Goal: Task Accomplishment & Management: Manage account settings

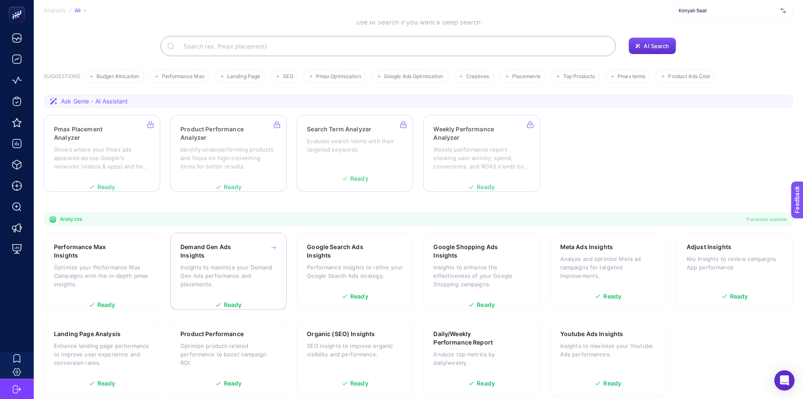
scroll to position [58, 0]
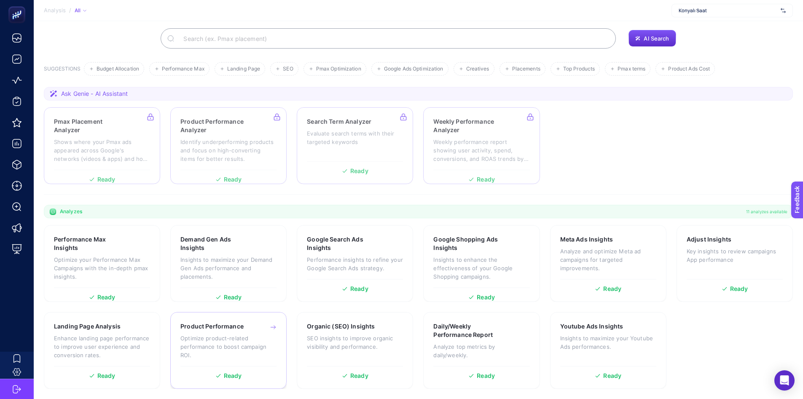
click at [246, 346] on p "Optimize product-related performance to boost campaign ROI." at bounding box center [228, 346] width 96 height 25
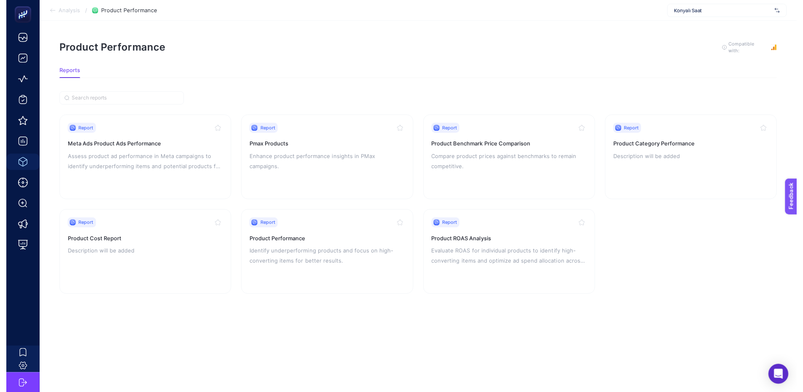
scroll to position [6, 0]
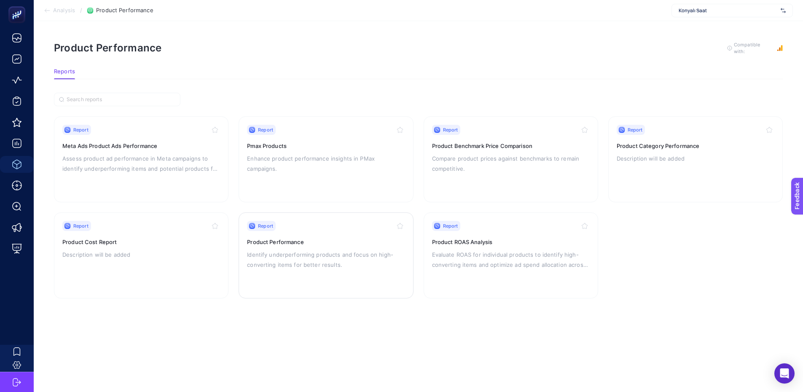
click at [266, 250] on p "Identify underperforming products and focus on high-converting items for better…" at bounding box center [326, 260] width 158 height 20
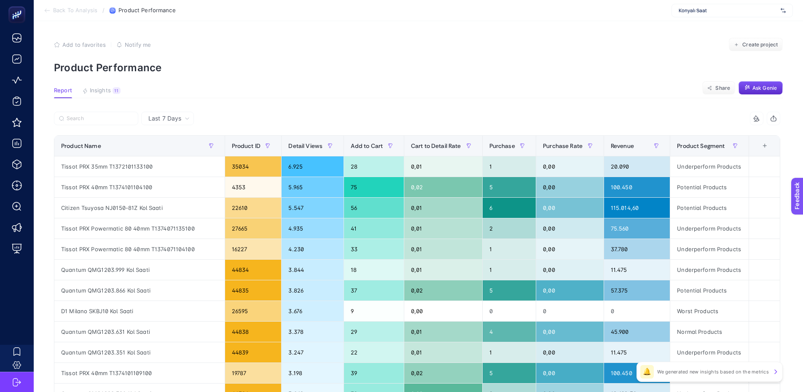
click at [90, 44] on span "Add to favorites" at bounding box center [83, 44] width 43 height 7
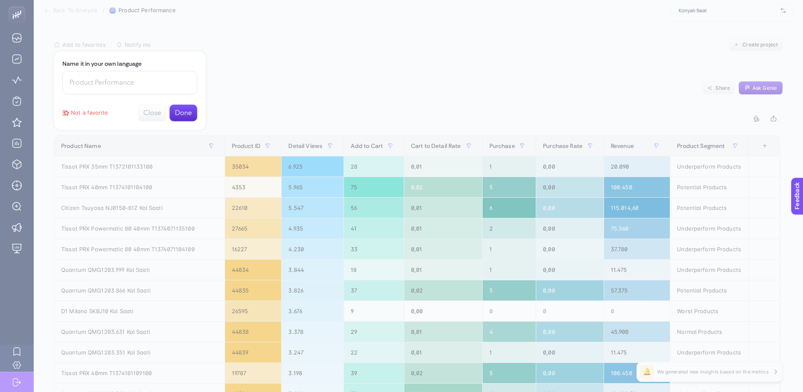
click at [185, 113] on button "Done" at bounding box center [184, 113] width 28 height 17
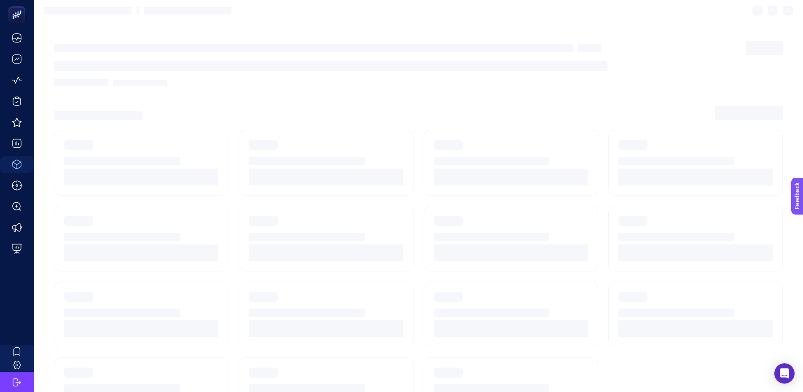
scroll to position [6, 0]
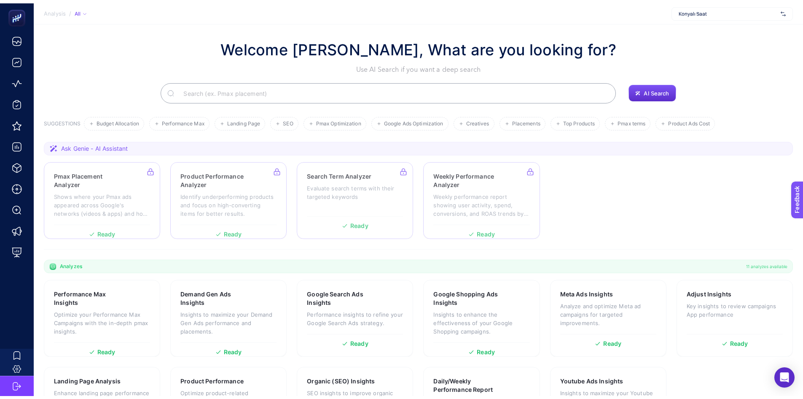
scroll to position [58, 0]
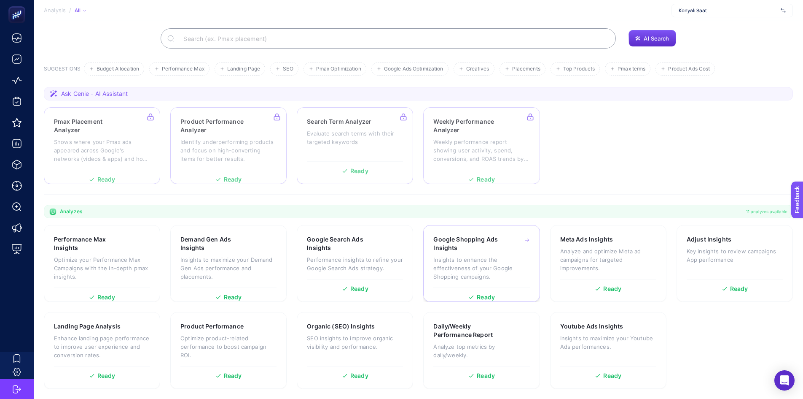
click at [447, 256] on p "Insights to enhance the effectiveness of your Google Shopping campaigns." at bounding box center [482, 267] width 96 height 25
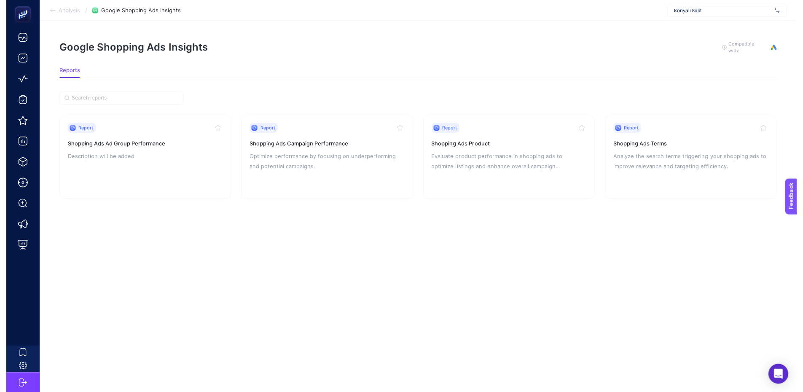
scroll to position [6, 0]
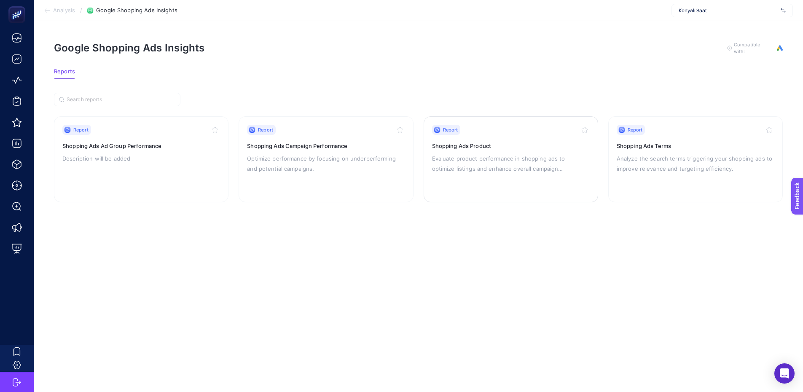
click at [486, 169] on div "Report Shopping Ads Product Evaluate product performance in shopping ads to opt…" at bounding box center [511, 159] width 158 height 69
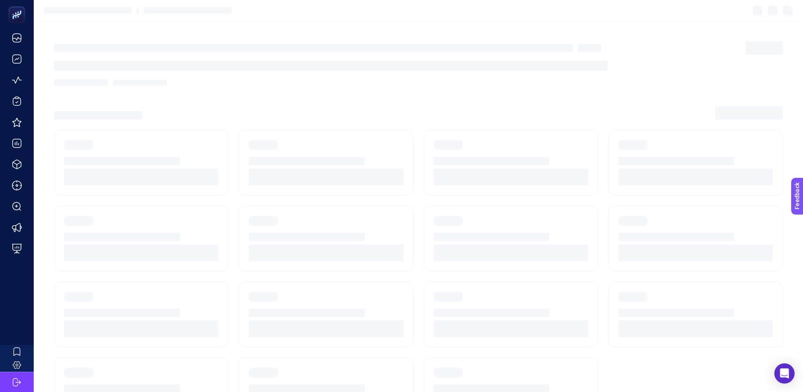
scroll to position [6, 0]
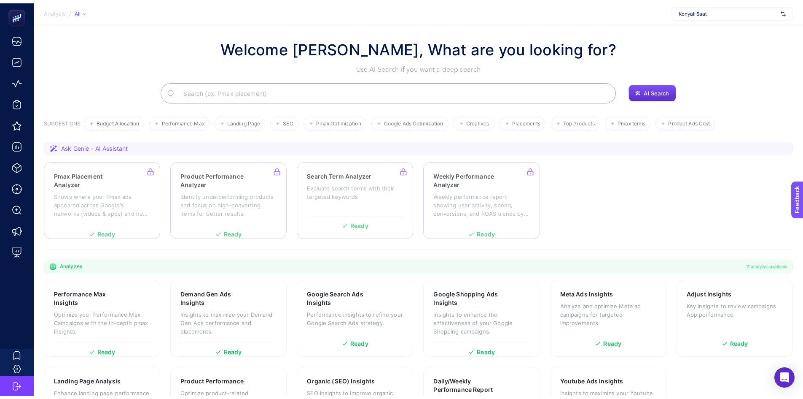
scroll to position [58, 0]
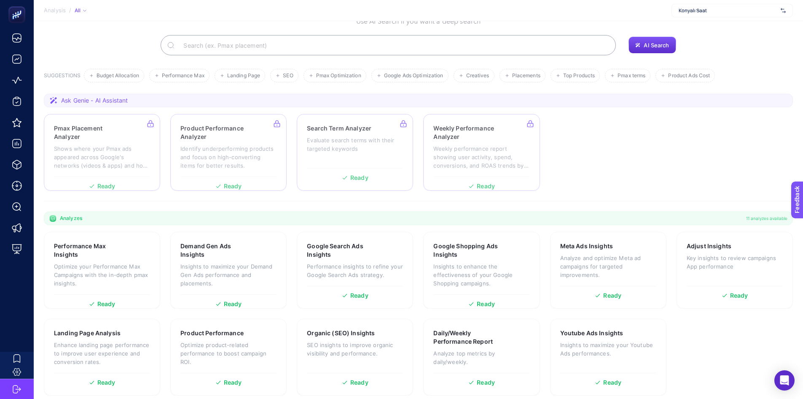
scroll to position [58, 0]
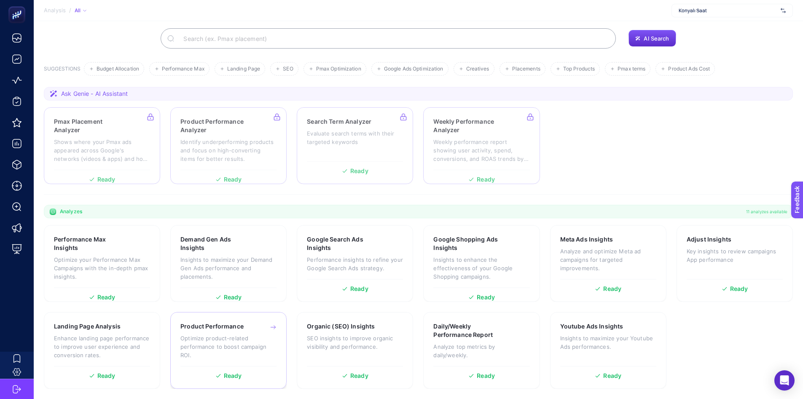
click at [240, 348] on p "Optimize product-related performance to boost campaign ROI." at bounding box center [228, 346] width 96 height 25
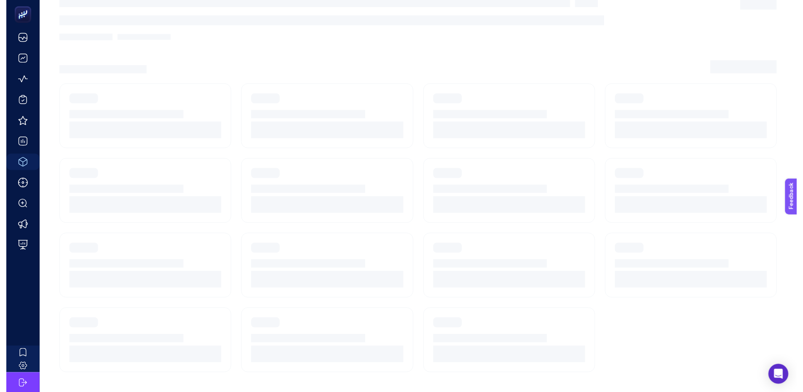
scroll to position [6, 0]
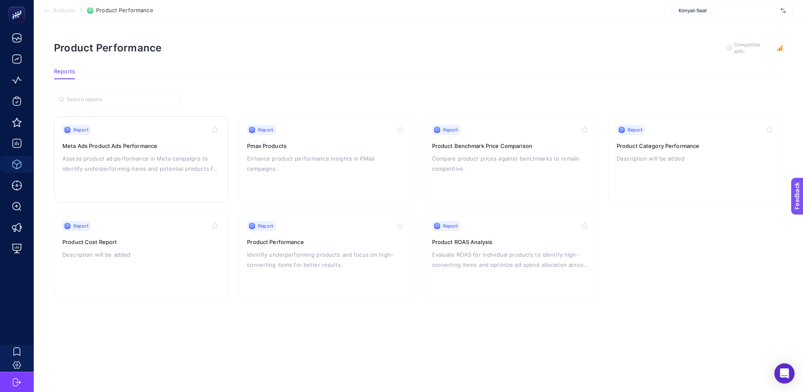
click at [145, 154] on p "Assess product ad performance in Meta campaigns to identify underperforming ite…" at bounding box center [141, 164] width 158 height 20
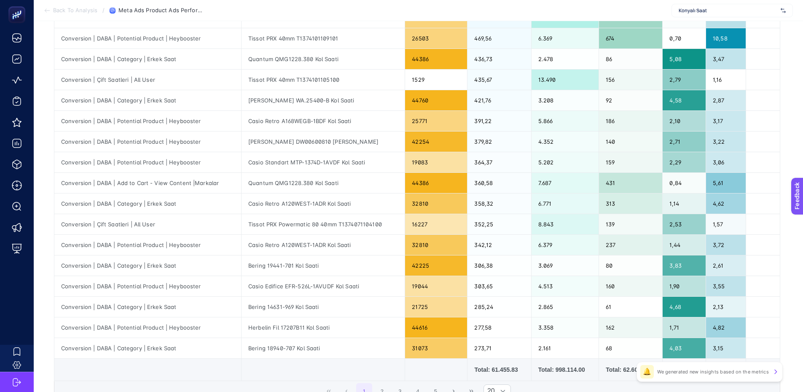
scroll to position [288, 0]
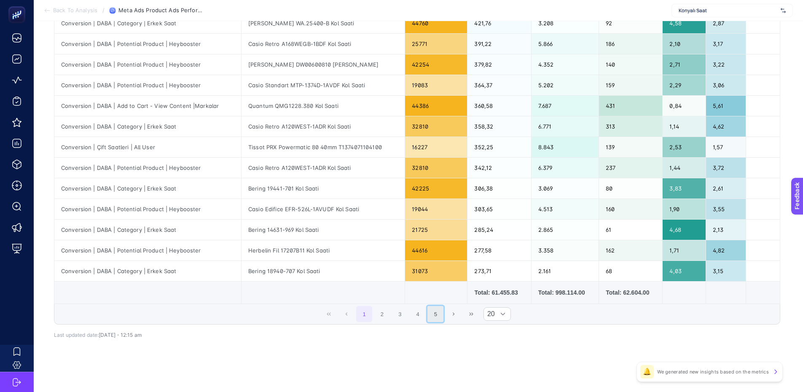
click at [435, 312] on button "5" at bounding box center [436, 314] width 16 height 16
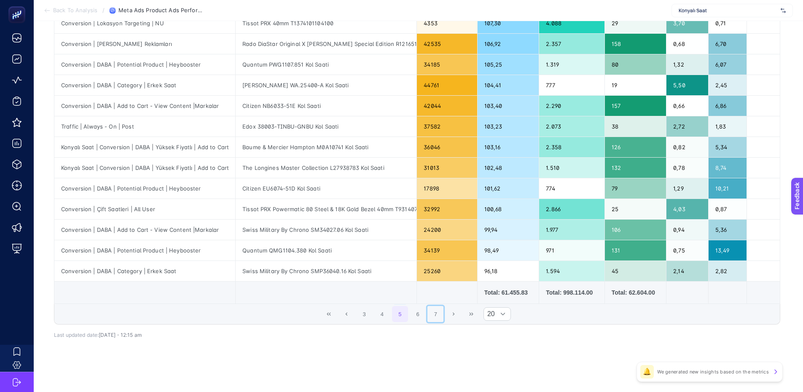
click at [442, 312] on button "7" at bounding box center [436, 314] width 16 height 16
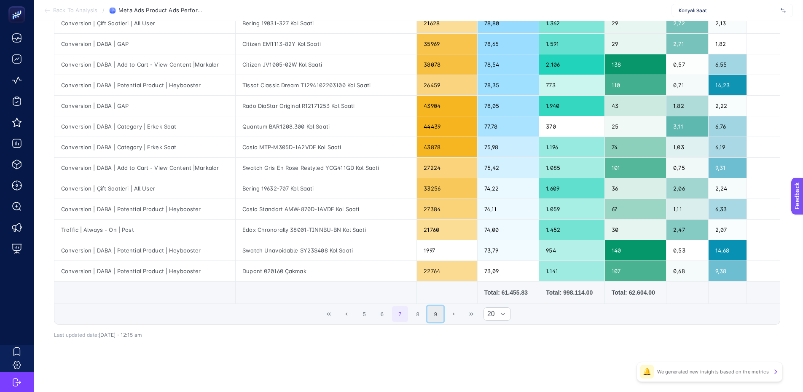
click at [442, 315] on button "9" at bounding box center [436, 314] width 16 height 16
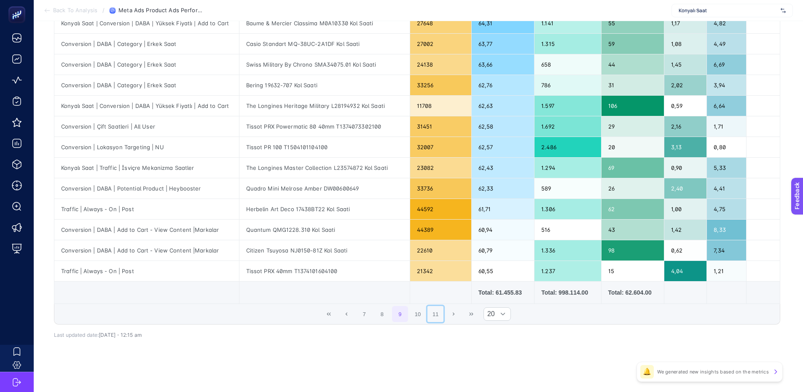
click at [442, 315] on button "11" at bounding box center [436, 314] width 16 height 16
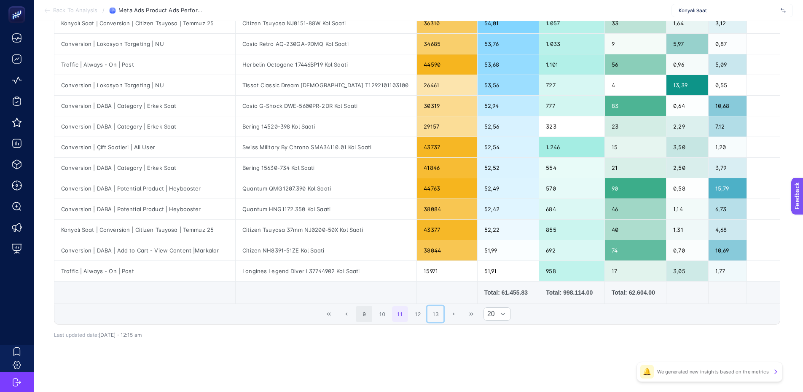
click at [442, 315] on button "13" at bounding box center [436, 314] width 16 height 16
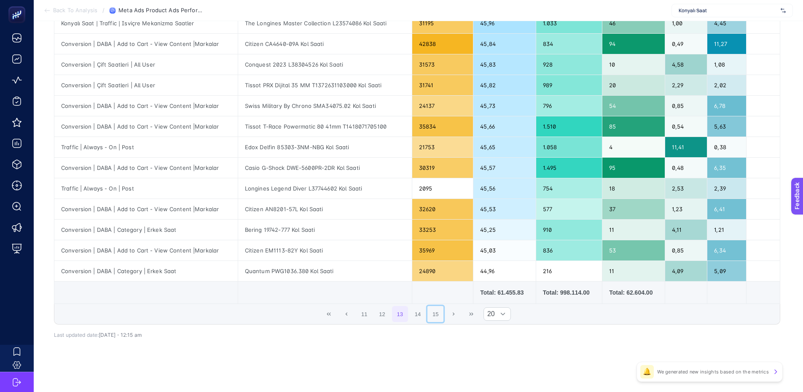
click at [442, 315] on button "15" at bounding box center [436, 314] width 16 height 16
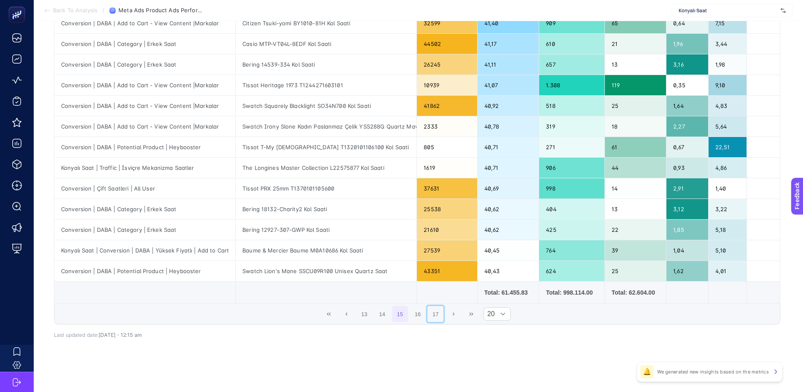
click at [442, 315] on button "17" at bounding box center [436, 314] width 16 height 16
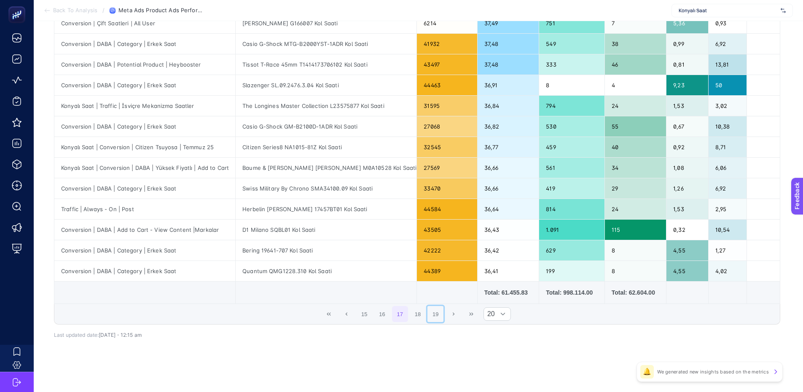
click at [442, 315] on button "19" at bounding box center [436, 314] width 16 height 16
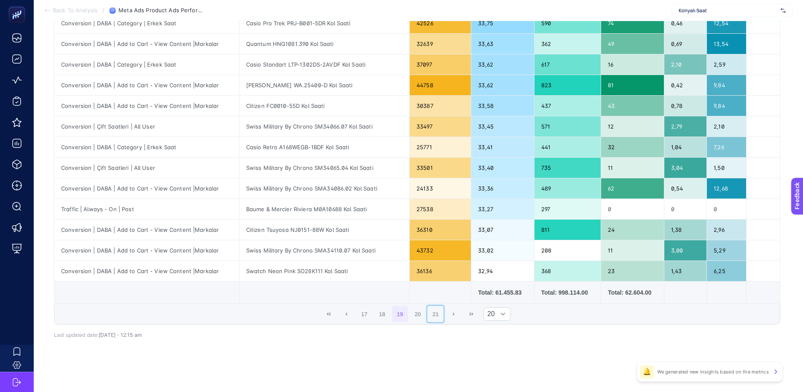
click at [442, 315] on button "21" at bounding box center [436, 314] width 16 height 16
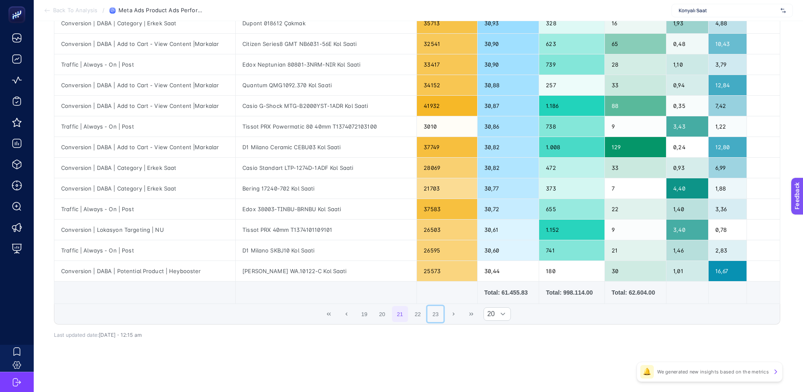
click at [442, 315] on button "23" at bounding box center [436, 314] width 16 height 16
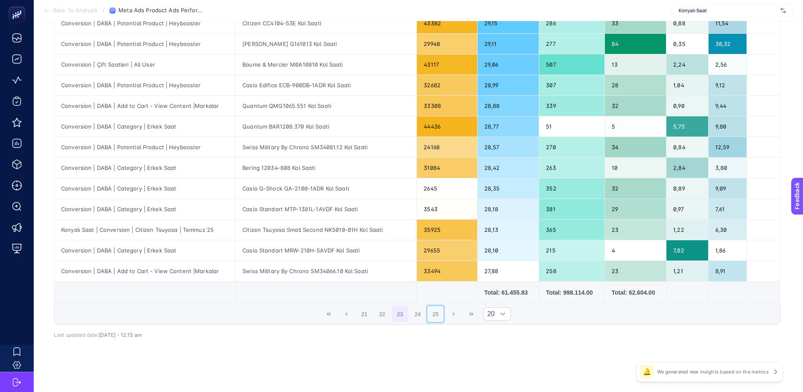
click at [442, 315] on button "25" at bounding box center [436, 314] width 16 height 16
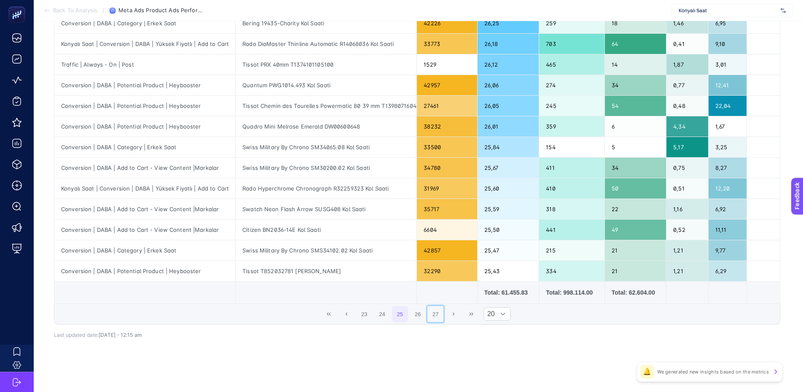
click at [442, 315] on button "27" at bounding box center [436, 314] width 16 height 16
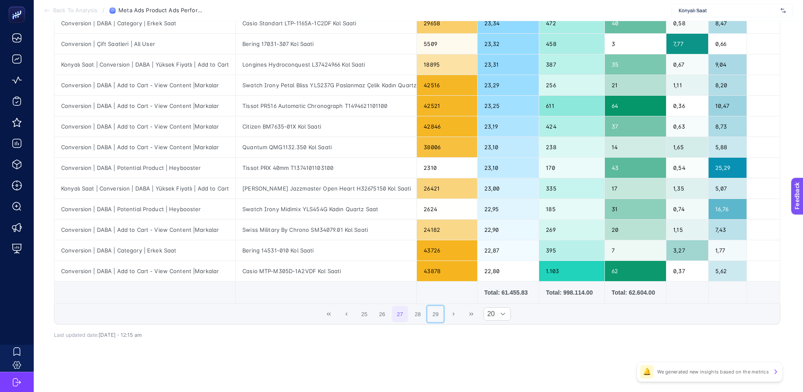
click at [442, 315] on button "29" at bounding box center [436, 314] width 16 height 16
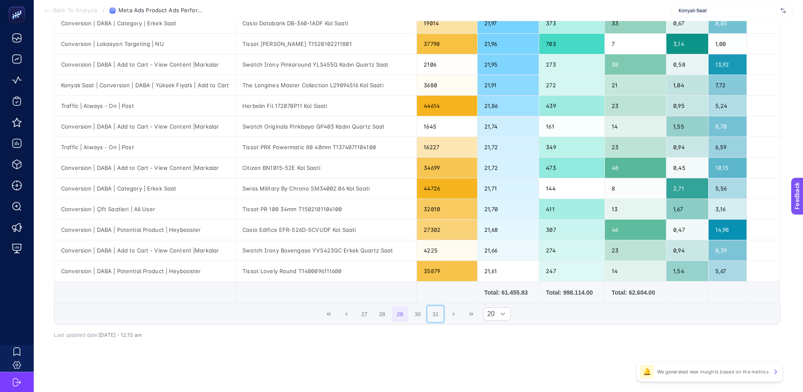
click at [442, 315] on button "31" at bounding box center [436, 314] width 16 height 16
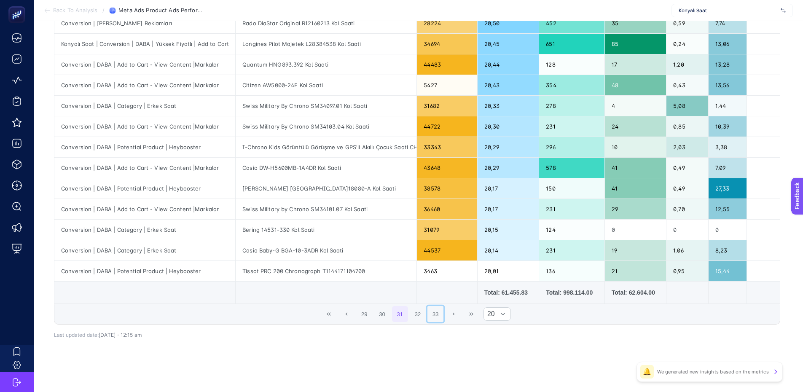
click at [442, 315] on button "33" at bounding box center [436, 314] width 16 height 16
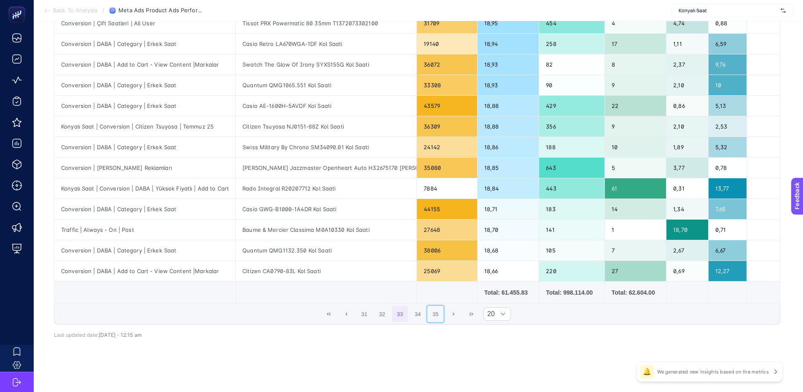
click at [442, 315] on button "35" at bounding box center [436, 314] width 16 height 16
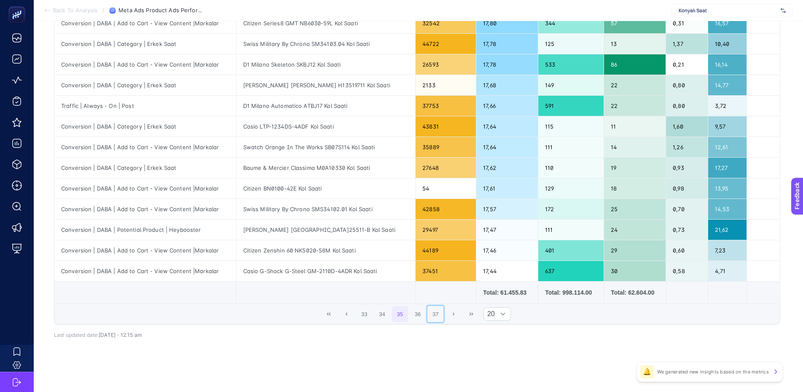
click at [442, 315] on button "37" at bounding box center [436, 314] width 16 height 16
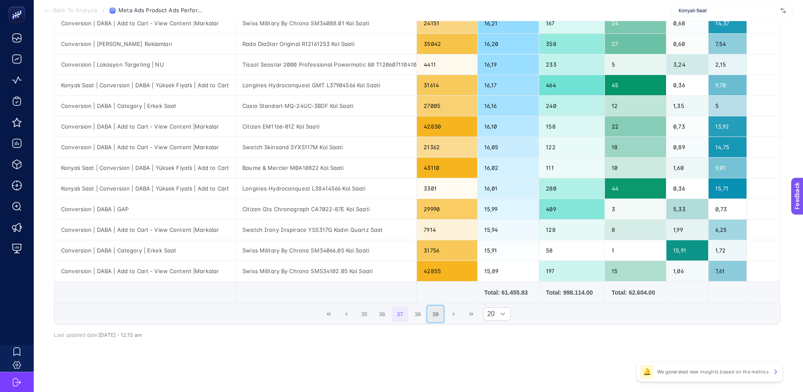
click at [442, 315] on button "39" at bounding box center [436, 314] width 16 height 16
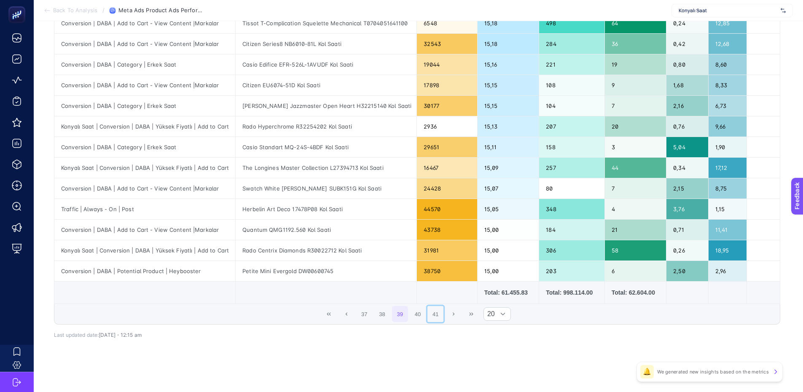
click at [442, 315] on button "41" at bounding box center [436, 314] width 16 height 16
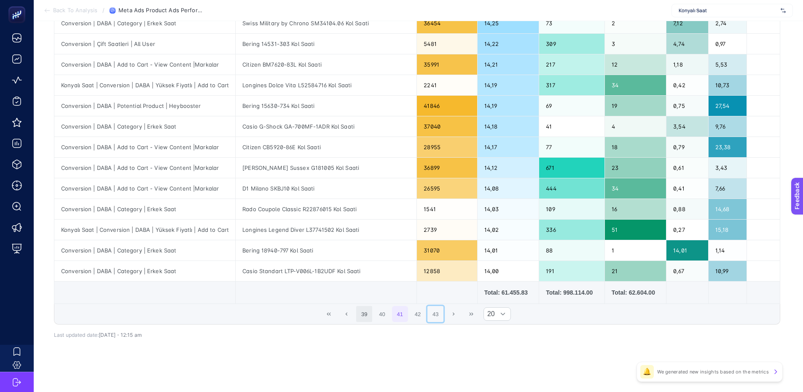
click at [442, 315] on button "43" at bounding box center [436, 314] width 16 height 16
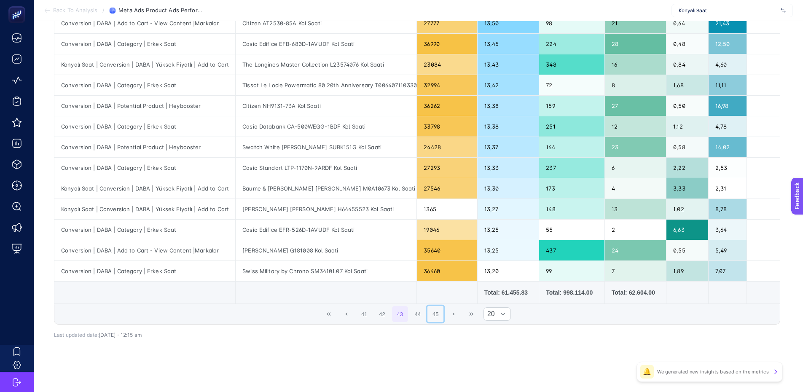
click at [442, 315] on button "45" at bounding box center [436, 314] width 16 height 16
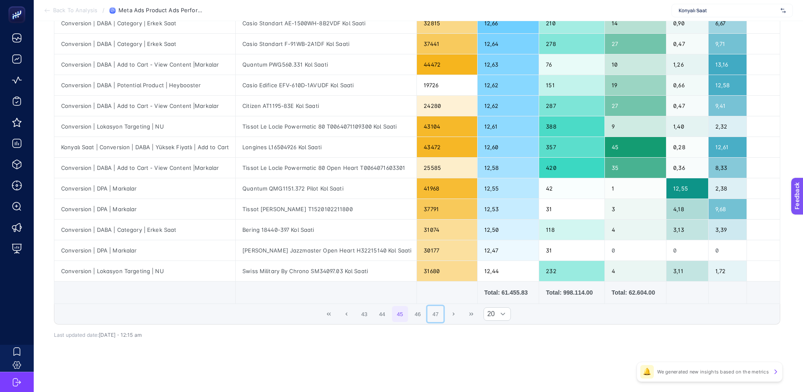
click at [442, 315] on button "47" at bounding box center [436, 314] width 16 height 16
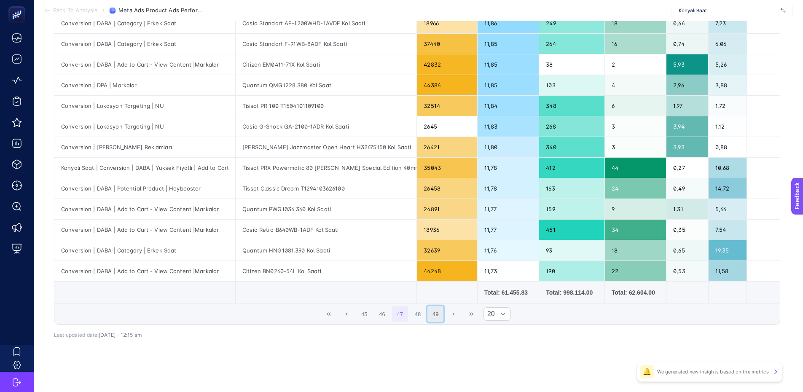
click at [442, 318] on button "49" at bounding box center [436, 314] width 16 height 16
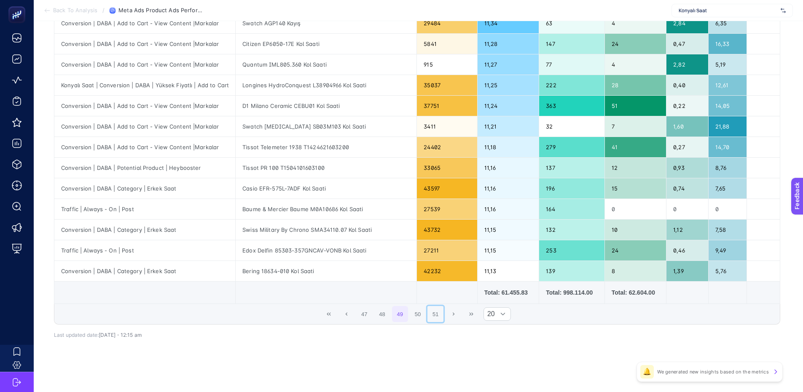
click at [442, 318] on button "51" at bounding box center [436, 314] width 16 height 16
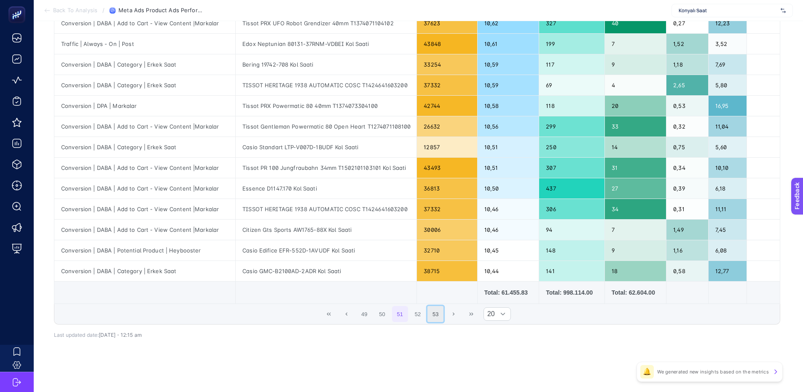
click at [442, 318] on button "53" at bounding box center [436, 314] width 16 height 16
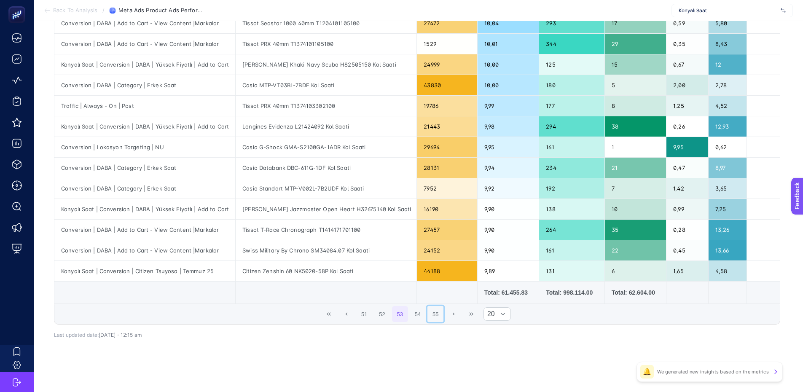
click at [442, 318] on button "55" at bounding box center [436, 314] width 16 height 16
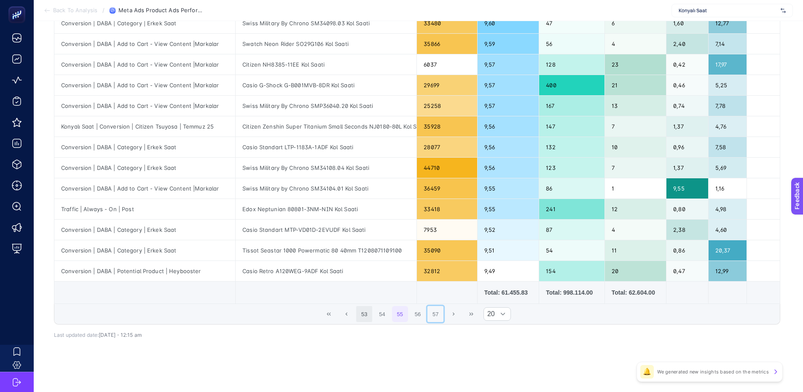
click at [442, 317] on button "57" at bounding box center [436, 314] width 16 height 16
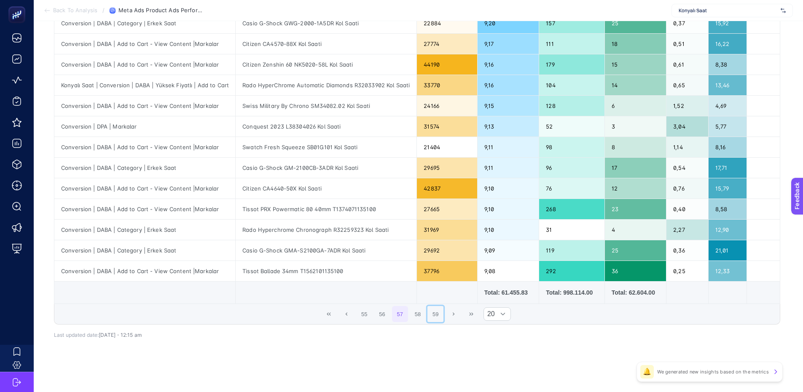
click at [442, 317] on button "59" at bounding box center [436, 314] width 16 height 16
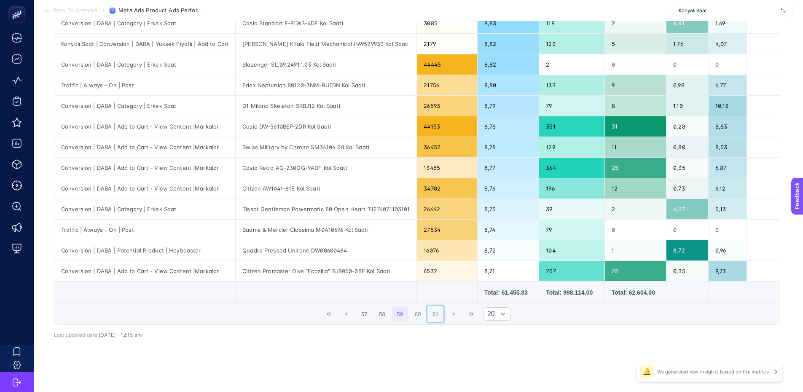
click at [442, 317] on button "61" at bounding box center [436, 314] width 16 height 16
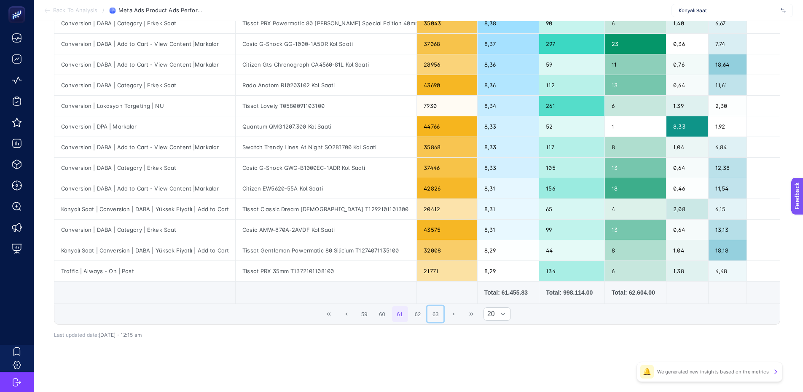
click at [442, 317] on button "63" at bounding box center [436, 314] width 16 height 16
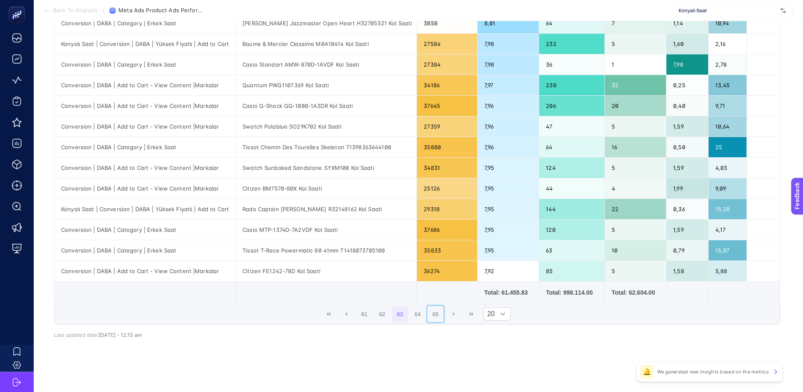
click at [442, 317] on button "65" at bounding box center [436, 314] width 16 height 16
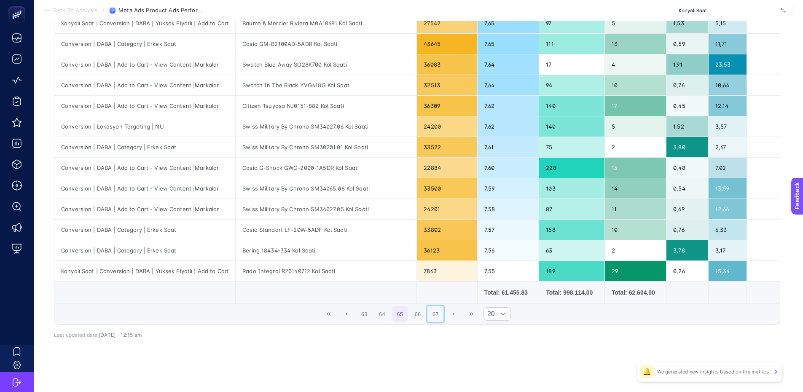
click at [442, 317] on button "67" at bounding box center [436, 314] width 16 height 16
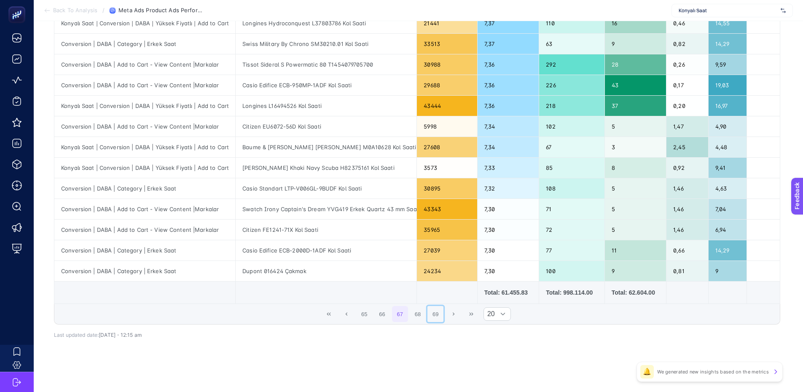
click at [442, 317] on button "69" at bounding box center [436, 314] width 16 height 16
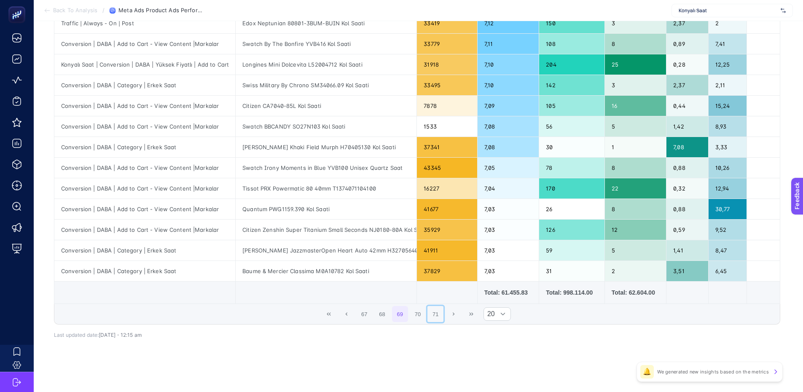
click at [442, 317] on button "71" at bounding box center [436, 314] width 16 height 16
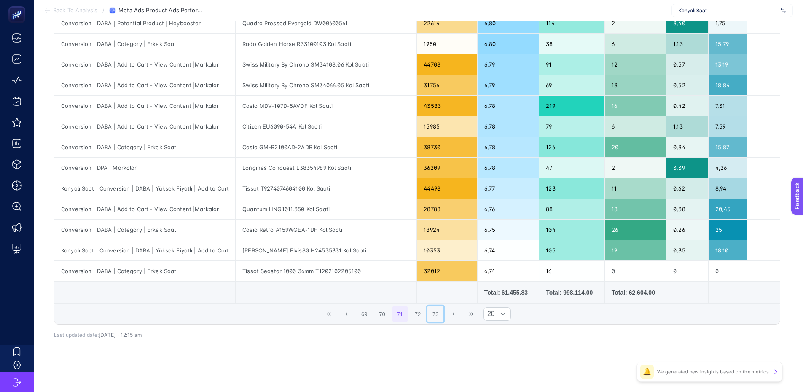
click at [442, 317] on button "73" at bounding box center [436, 314] width 16 height 16
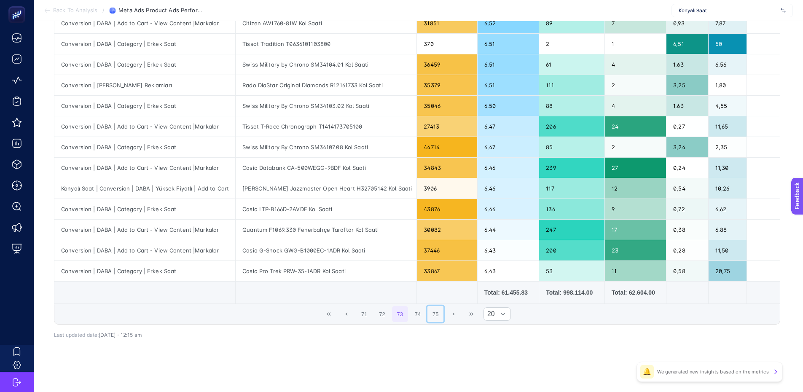
click at [442, 317] on button "75" at bounding box center [436, 314] width 16 height 16
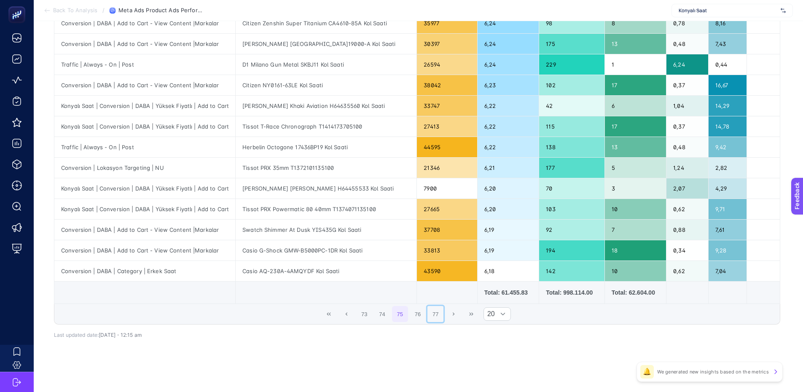
click at [442, 317] on button "77" at bounding box center [436, 314] width 16 height 16
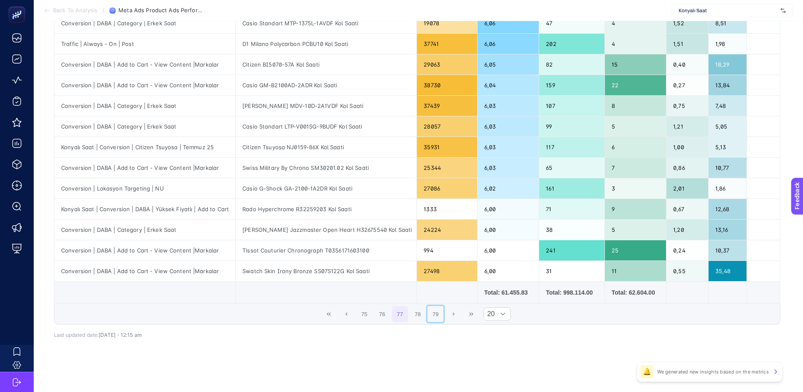
click at [442, 317] on button "79" at bounding box center [436, 314] width 16 height 16
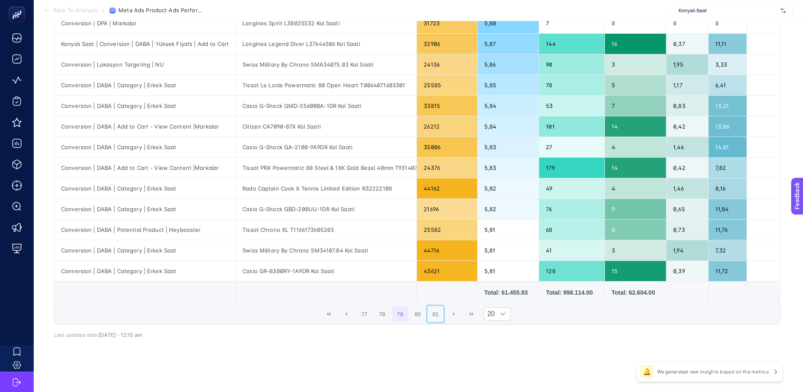
click at [442, 317] on button "81" at bounding box center [436, 314] width 16 height 16
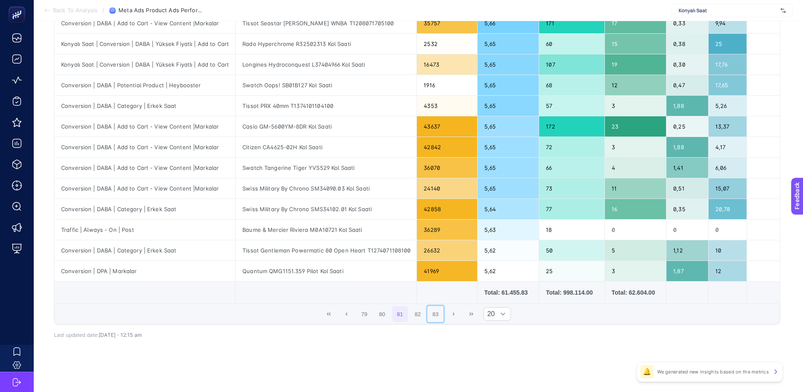
click at [442, 317] on button "83" at bounding box center [436, 314] width 16 height 16
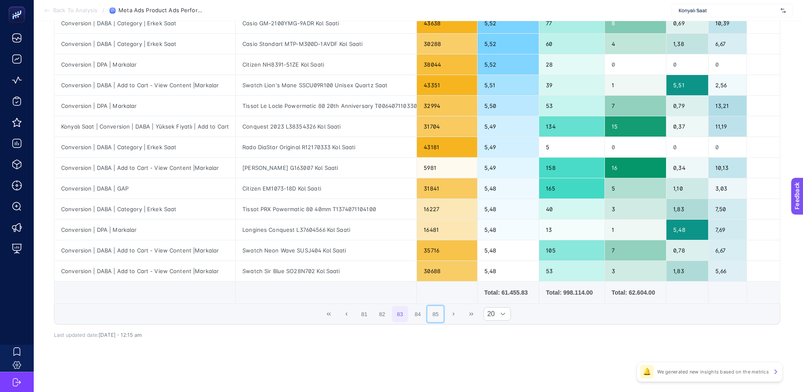
click at [442, 317] on button "85" at bounding box center [436, 314] width 16 height 16
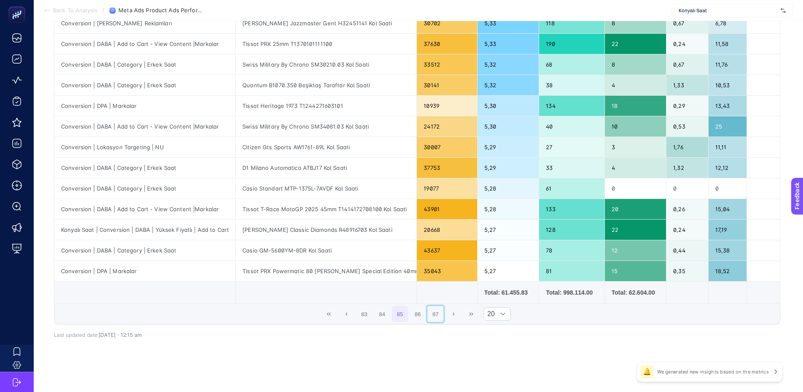
click at [442, 317] on button "87" at bounding box center [436, 314] width 16 height 16
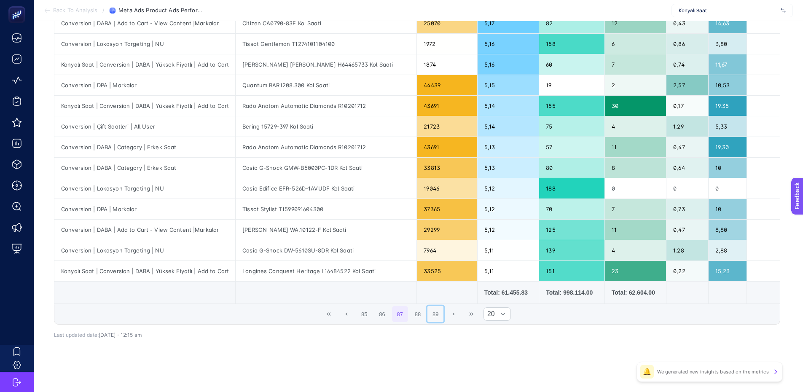
click at [442, 317] on button "89" at bounding box center [436, 314] width 16 height 16
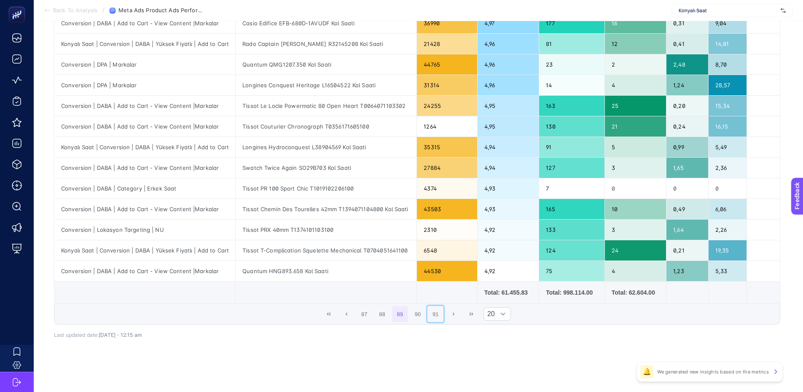
click at [442, 317] on button "91" at bounding box center [436, 314] width 16 height 16
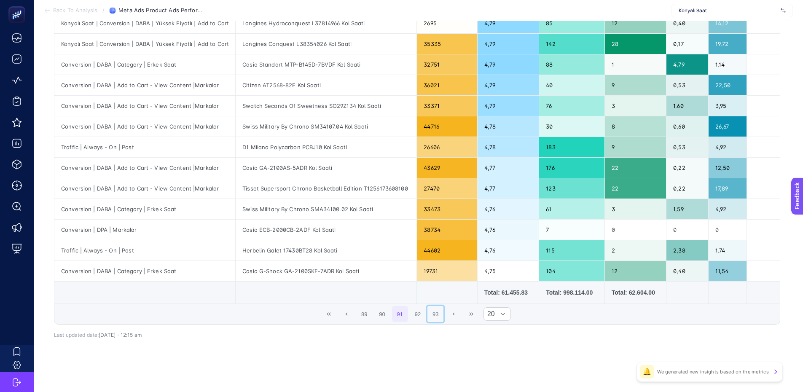
click at [442, 317] on button "93" at bounding box center [436, 314] width 16 height 16
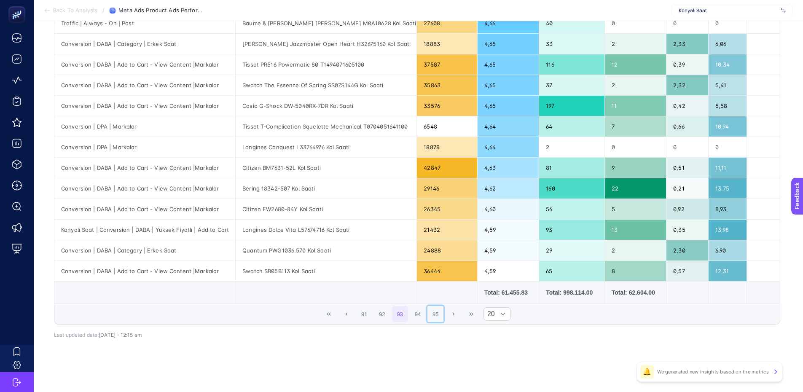
click at [442, 317] on button "95" at bounding box center [436, 314] width 16 height 16
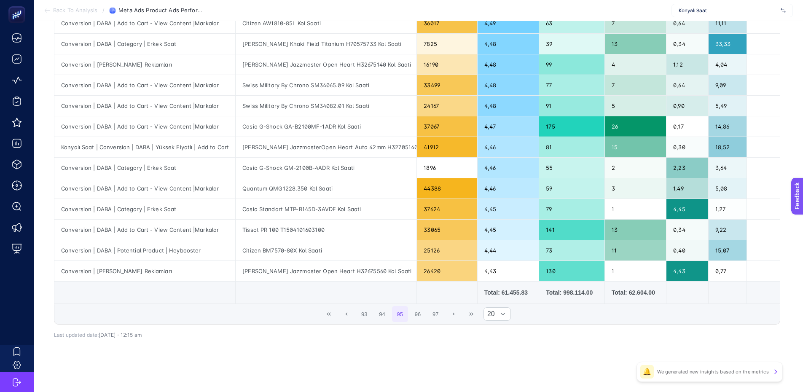
click at [442, 317] on button "97" at bounding box center [436, 314] width 16 height 16
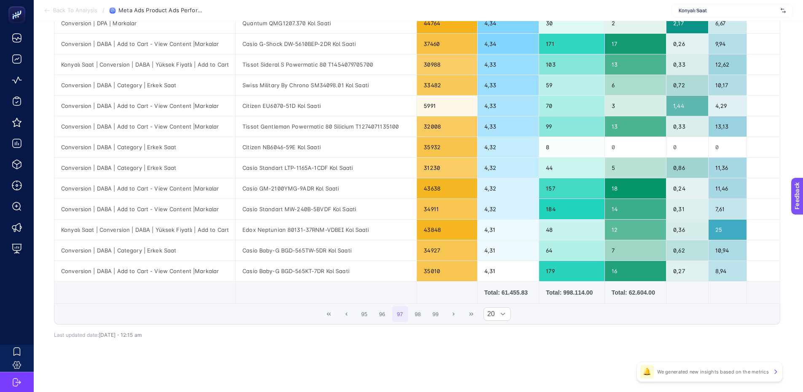
click at [442, 317] on button "99" at bounding box center [436, 314] width 16 height 16
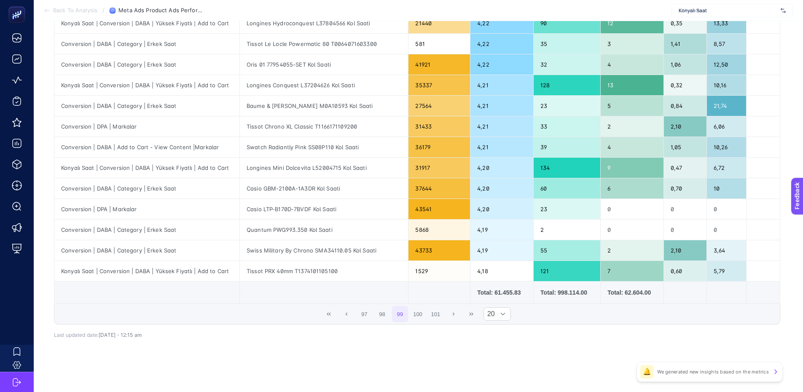
click at [442, 317] on button "101" at bounding box center [436, 314] width 16 height 16
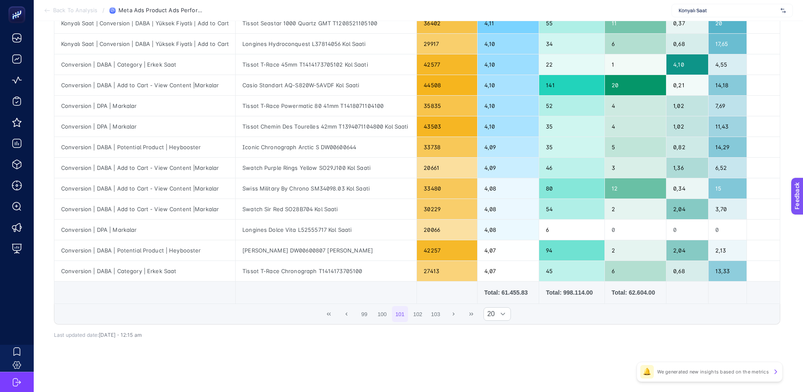
click at [442, 317] on button "103" at bounding box center [436, 314] width 16 height 16
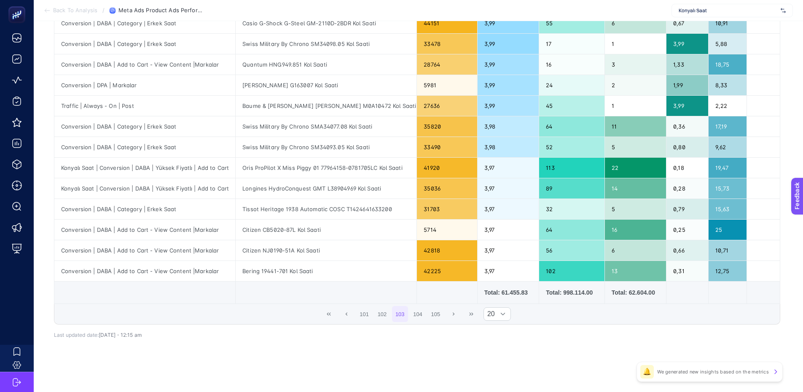
click at [442, 317] on button "105" at bounding box center [436, 314] width 16 height 16
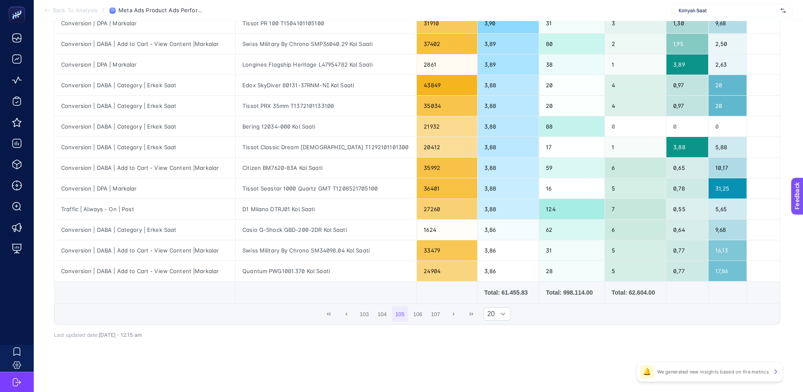
click at [442, 317] on button "107" at bounding box center [436, 314] width 16 height 16
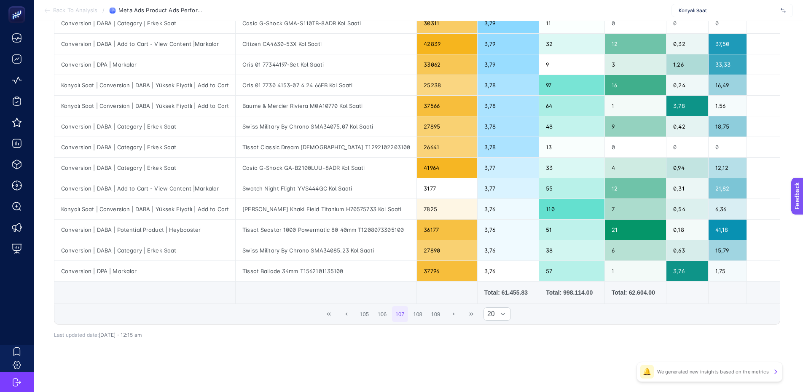
click at [442, 317] on button "109" at bounding box center [436, 314] width 16 height 16
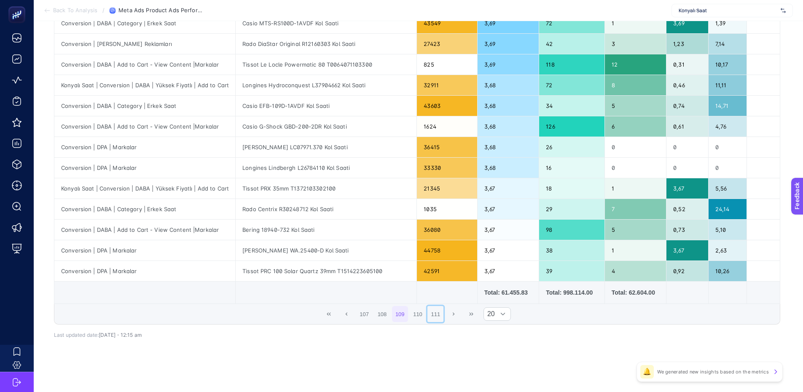
click at [442, 317] on button "111" at bounding box center [436, 314] width 16 height 16
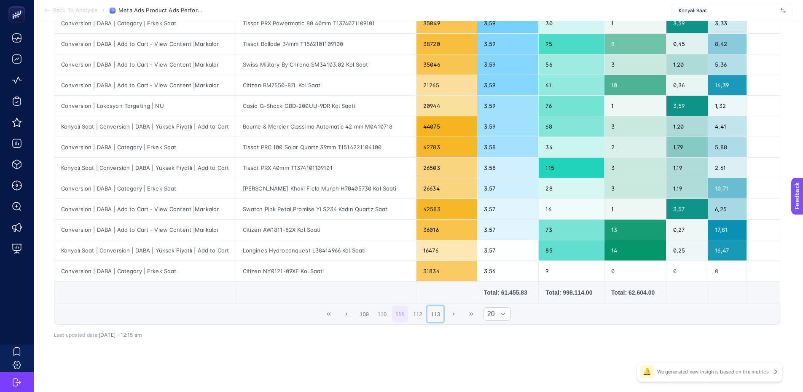
click at [442, 317] on button "113" at bounding box center [436, 314] width 16 height 16
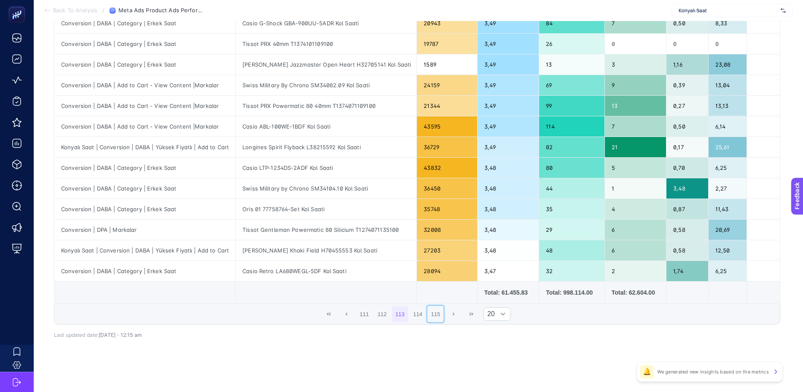
click at [442, 317] on button "115" at bounding box center [436, 314] width 16 height 16
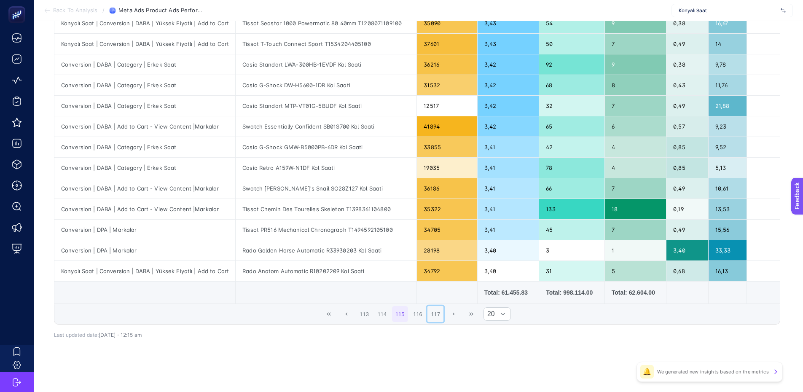
click at [442, 317] on button "117" at bounding box center [436, 314] width 16 height 16
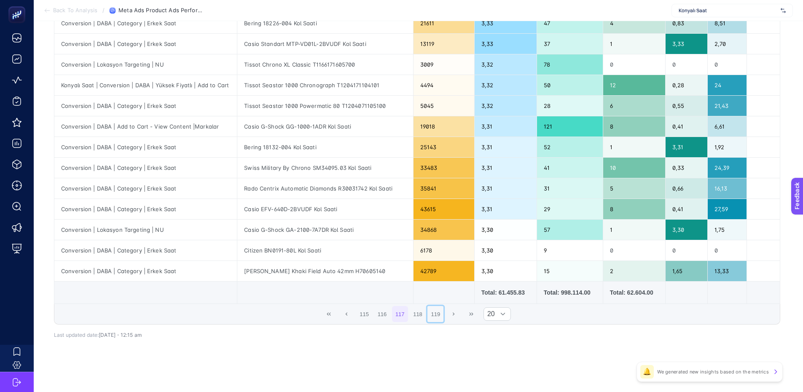
click at [442, 317] on button "119" at bounding box center [436, 314] width 16 height 16
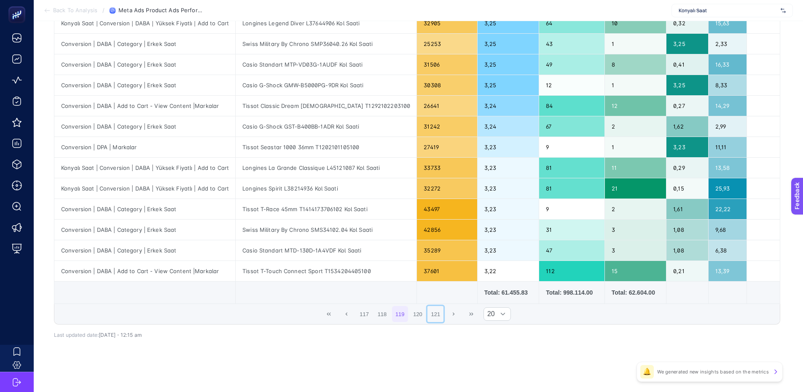
click at [442, 317] on button "121" at bounding box center [436, 314] width 16 height 16
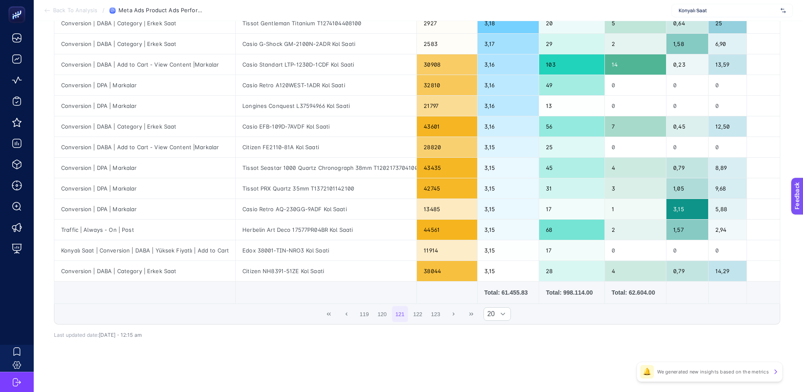
click at [442, 317] on button "123" at bounding box center [436, 314] width 16 height 16
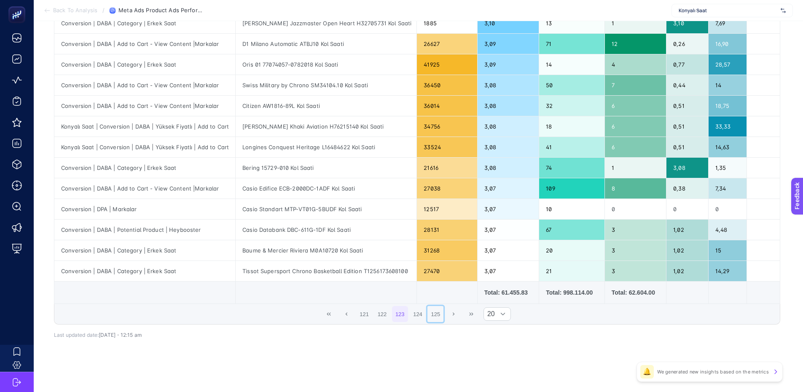
click at [442, 317] on button "125" at bounding box center [436, 314] width 16 height 16
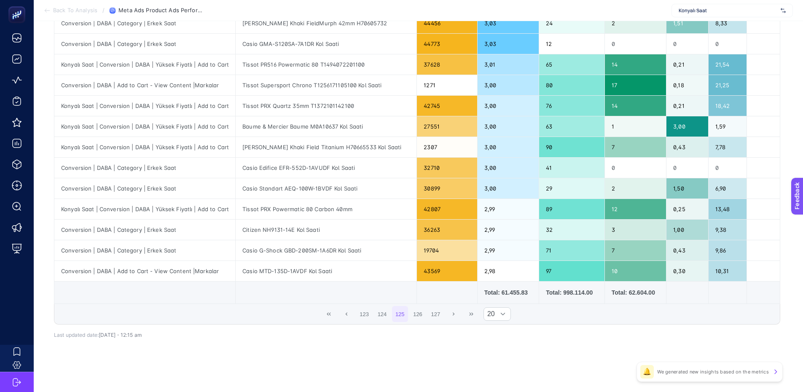
click at [442, 317] on button "127" at bounding box center [436, 314] width 16 height 16
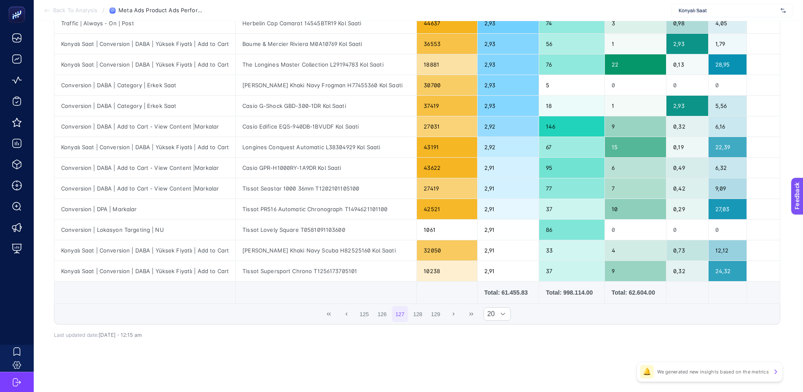
click at [442, 317] on button "129" at bounding box center [436, 314] width 16 height 16
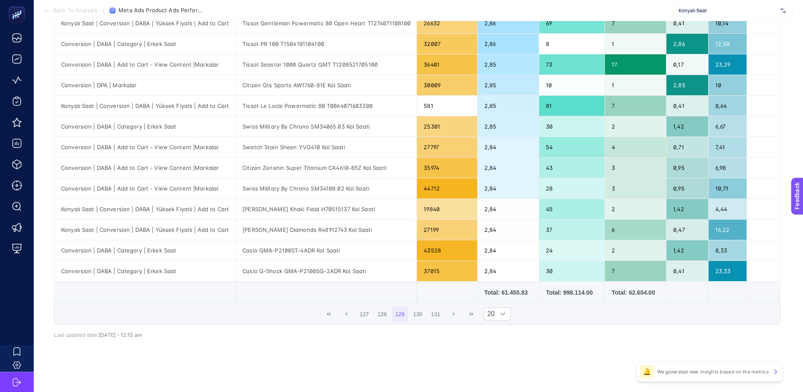
click at [442, 317] on button "131" at bounding box center [436, 314] width 16 height 16
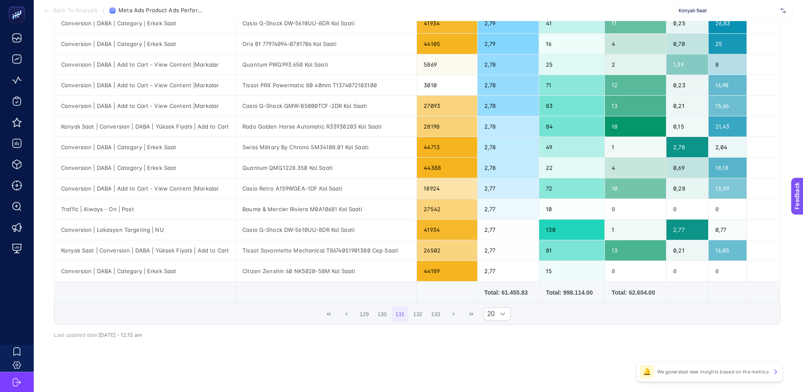
click at [442, 317] on button "133" at bounding box center [436, 314] width 16 height 16
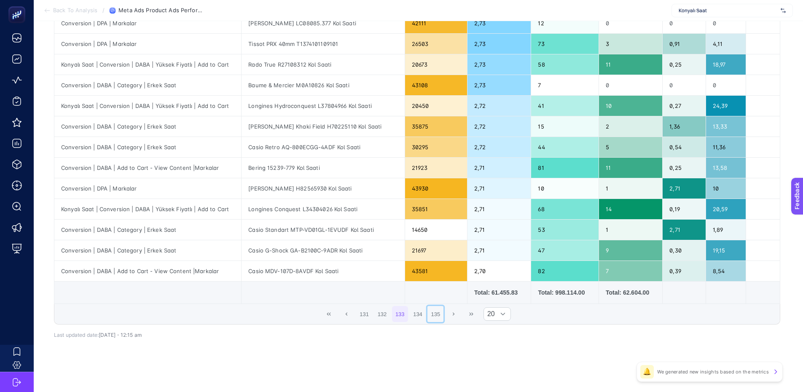
click at [442, 317] on button "135" at bounding box center [436, 314] width 16 height 16
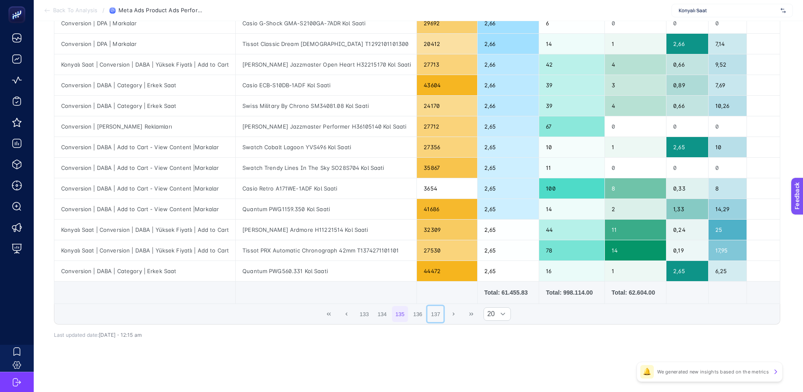
click at [442, 317] on button "137" at bounding box center [436, 314] width 16 height 16
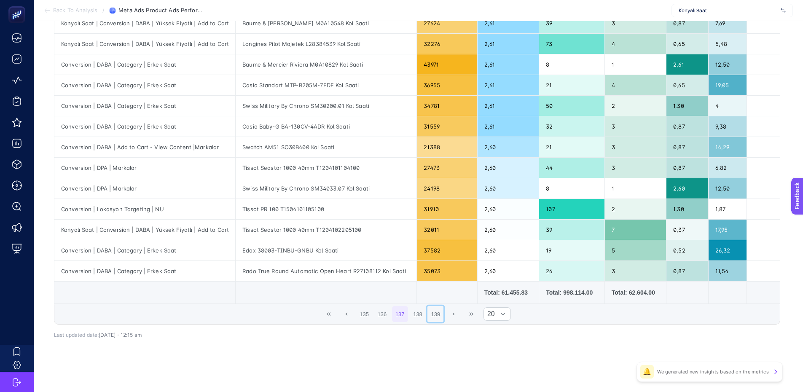
click at [442, 317] on button "139" at bounding box center [436, 314] width 16 height 16
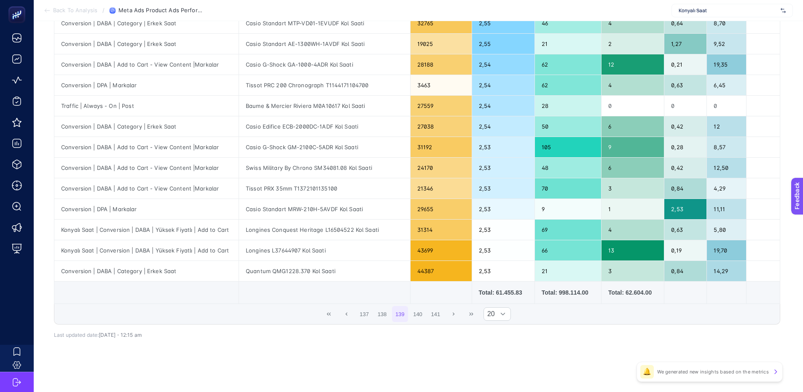
click at [442, 317] on button "141" at bounding box center [436, 314] width 16 height 16
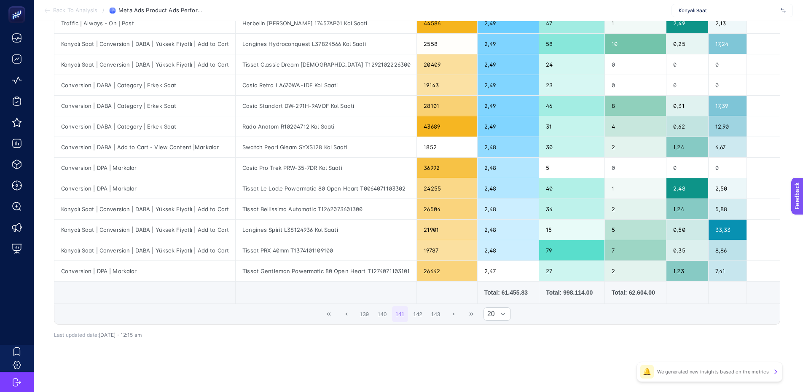
click at [442, 317] on button "143" at bounding box center [436, 314] width 16 height 16
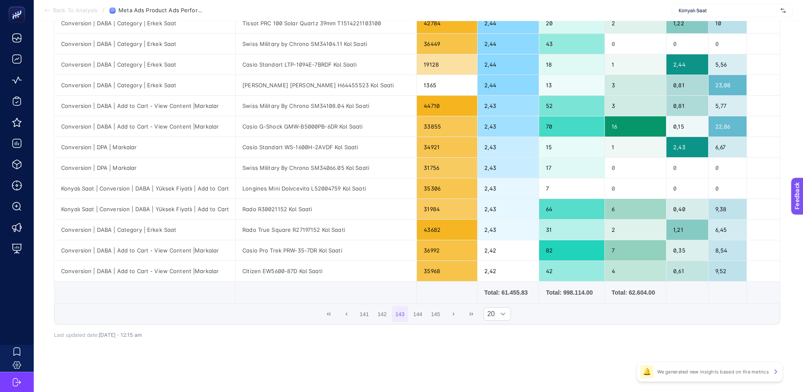
click at [442, 317] on button "145" at bounding box center [436, 314] width 16 height 16
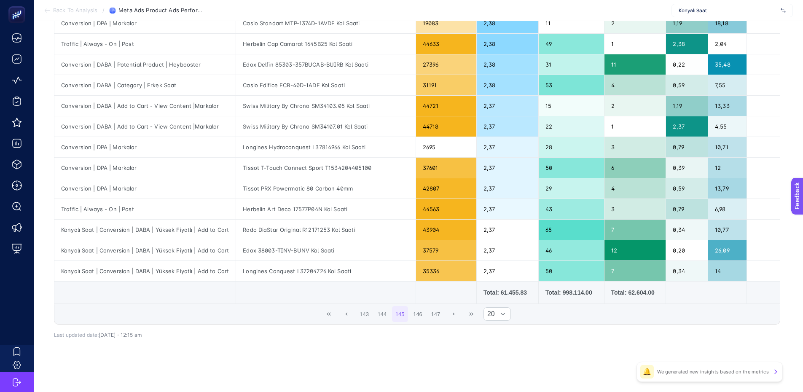
click at [442, 317] on button "147" at bounding box center [436, 314] width 16 height 16
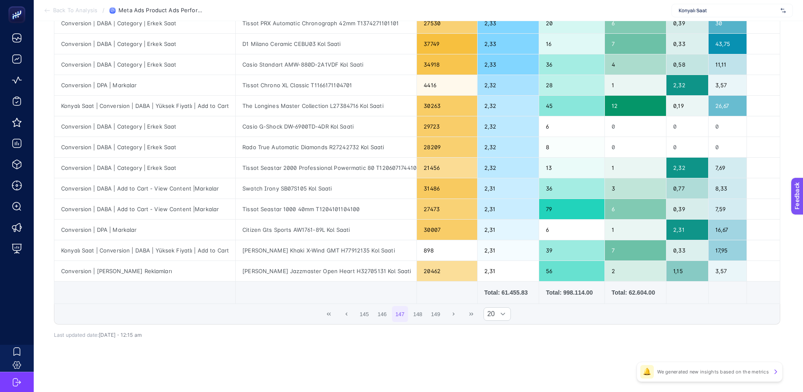
click at [442, 317] on button "149" at bounding box center [436, 314] width 16 height 16
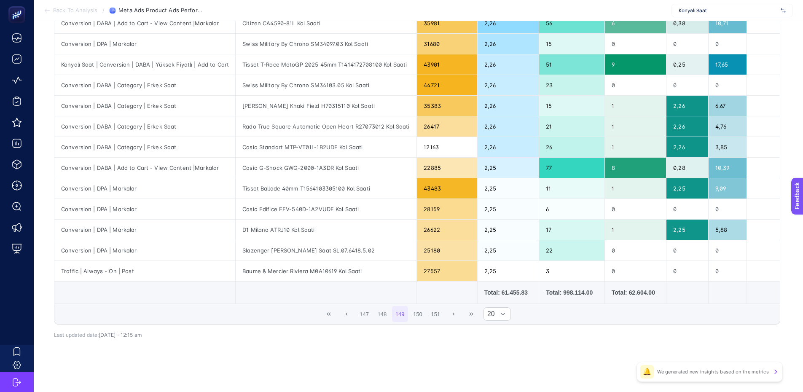
click at [442, 317] on button "151" at bounding box center [436, 314] width 16 height 16
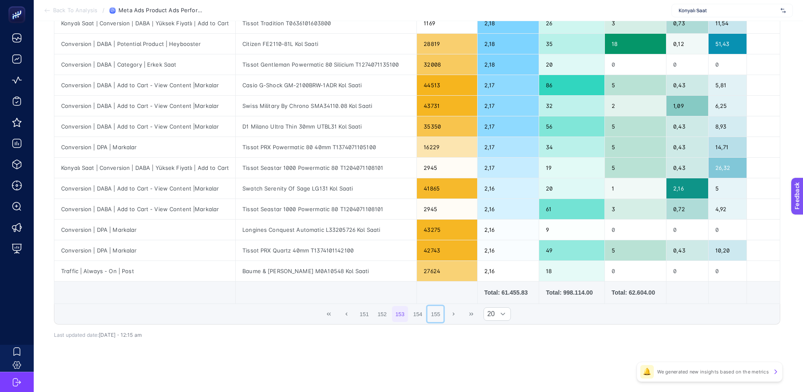
click at [442, 316] on button "155" at bounding box center [436, 314] width 16 height 16
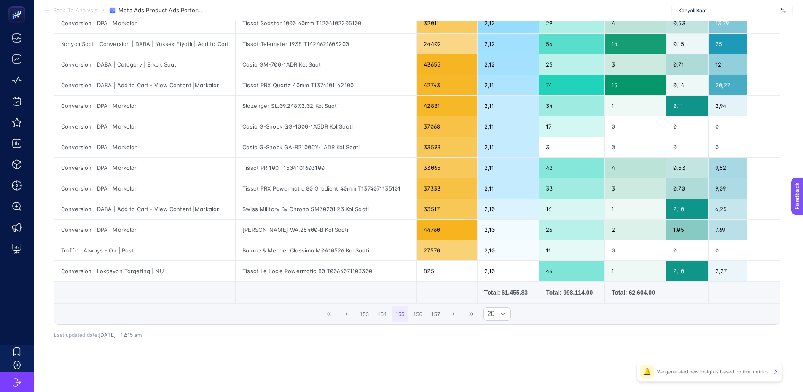
click at [442, 316] on button "157" at bounding box center [436, 314] width 16 height 16
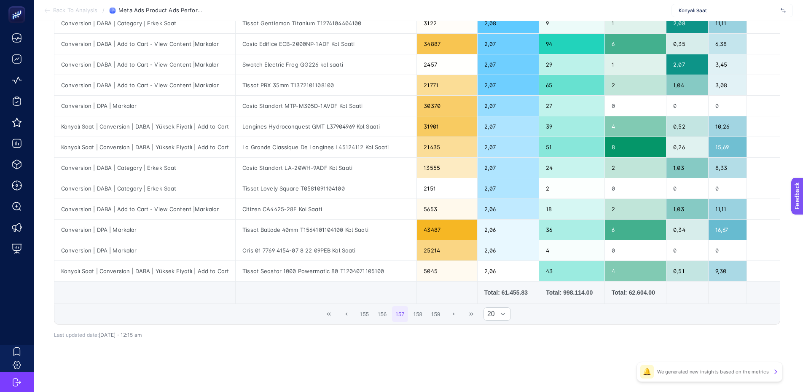
click at [442, 316] on button "159" at bounding box center [436, 314] width 16 height 16
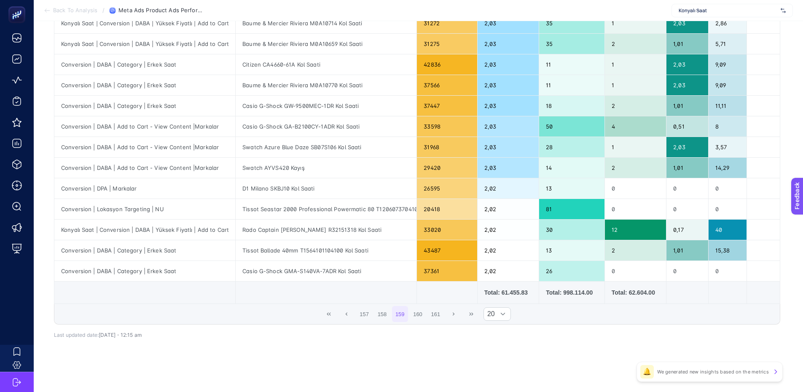
click at [442, 316] on button "161" at bounding box center [436, 314] width 16 height 16
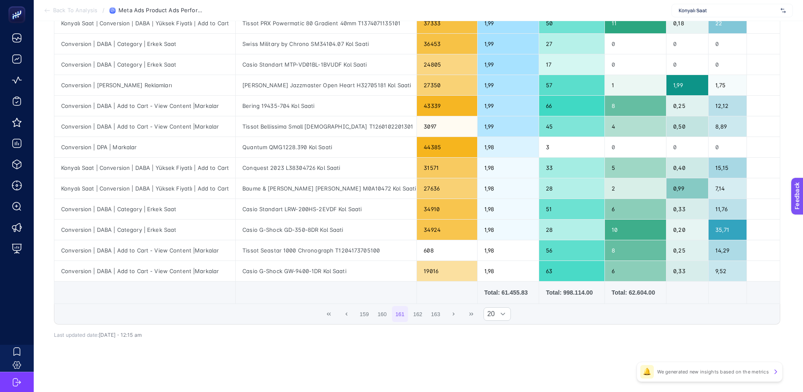
click at [442, 316] on button "163" at bounding box center [436, 314] width 16 height 16
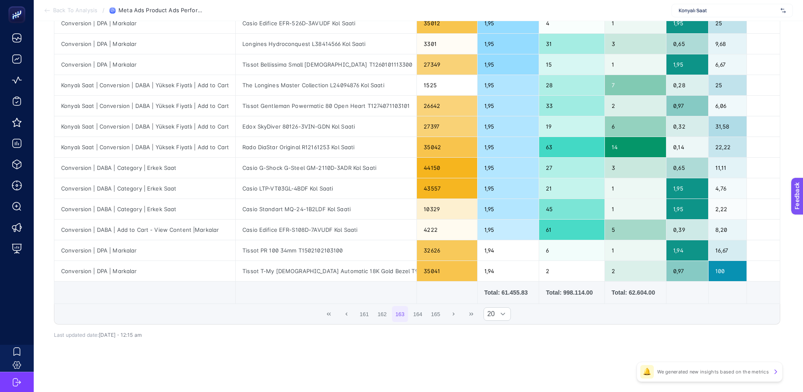
click at [442, 316] on button "165" at bounding box center [436, 314] width 16 height 16
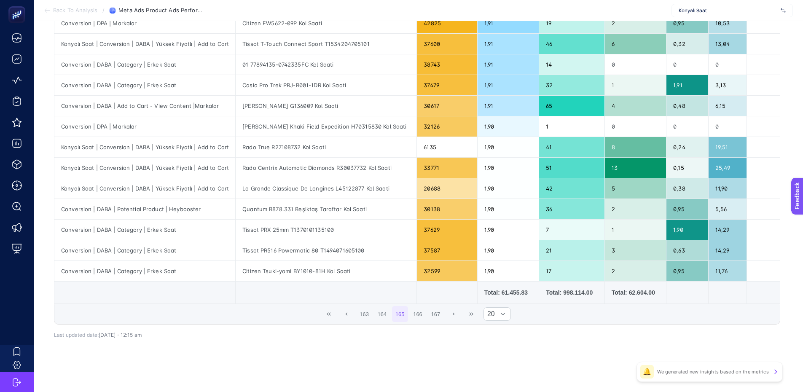
click at [442, 316] on button "167" at bounding box center [436, 314] width 16 height 16
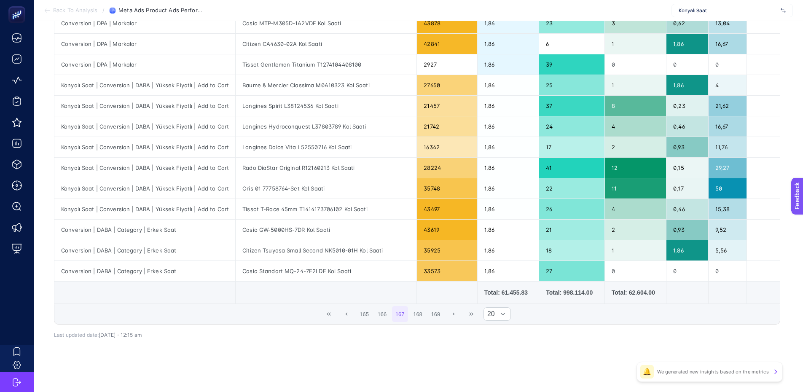
click at [442, 316] on button "169" at bounding box center [436, 314] width 16 height 16
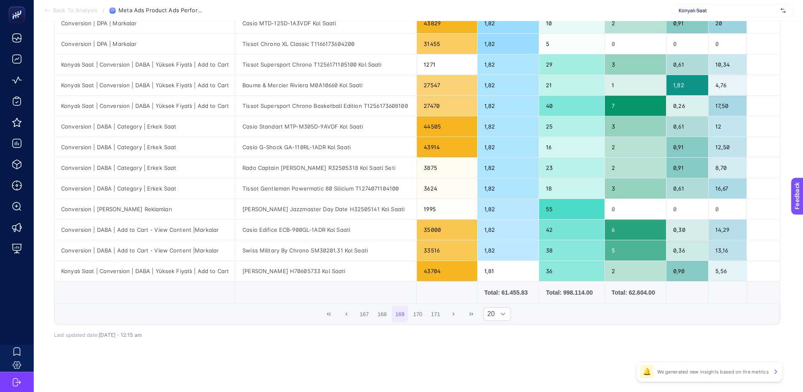
click at [442, 316] on button "171" at bounding box center [436, 314] width 16 height 16
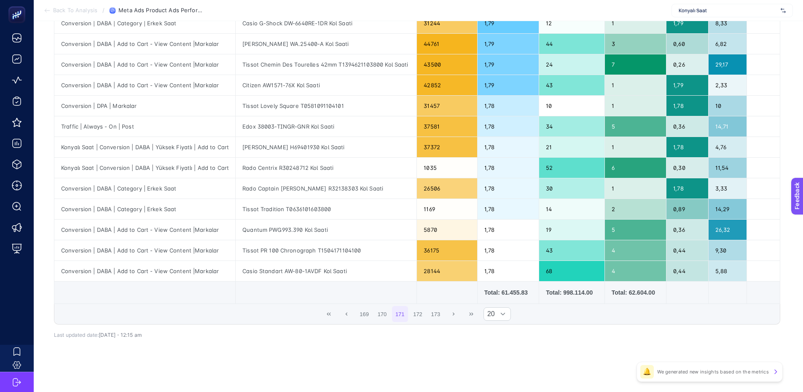
click at [442, 315] on button "173" at bounding box center [436, 314] width 16 height 16
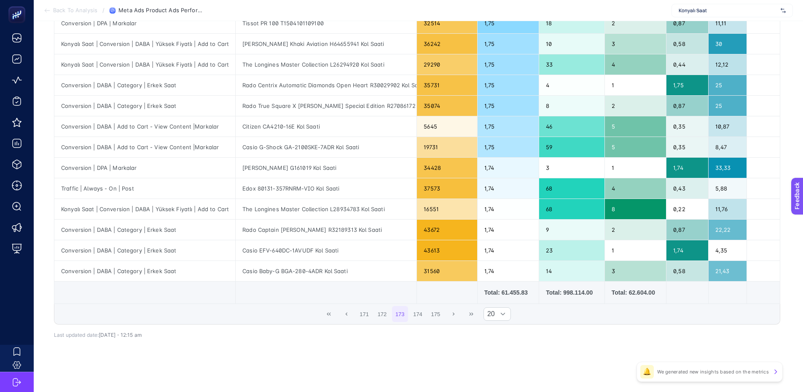
click at [442, 315] on button "175" at bounding box center [436, 314] width 16 height 16
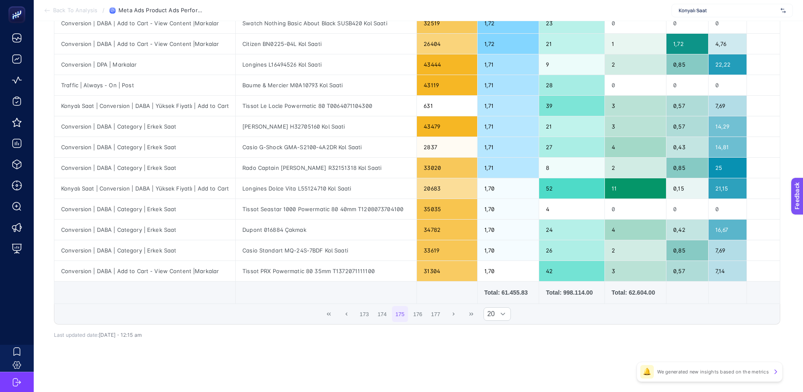
click at [442, 315] on button "177" at bounding box center [436, 314] width 16 height 16
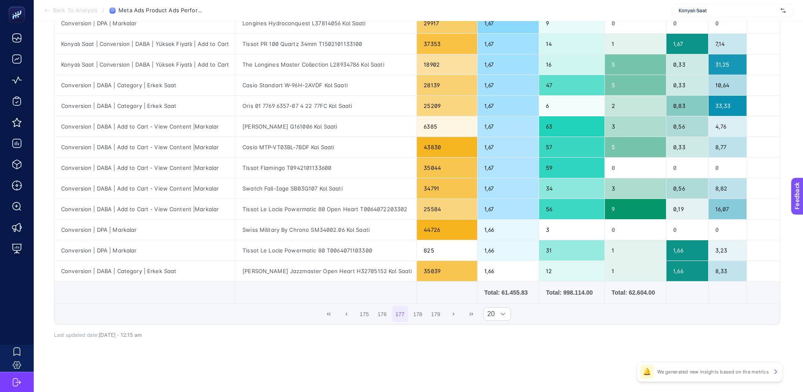
click at [442, 315] on button "179" at bounding box center [436, 314] width 16 height 16
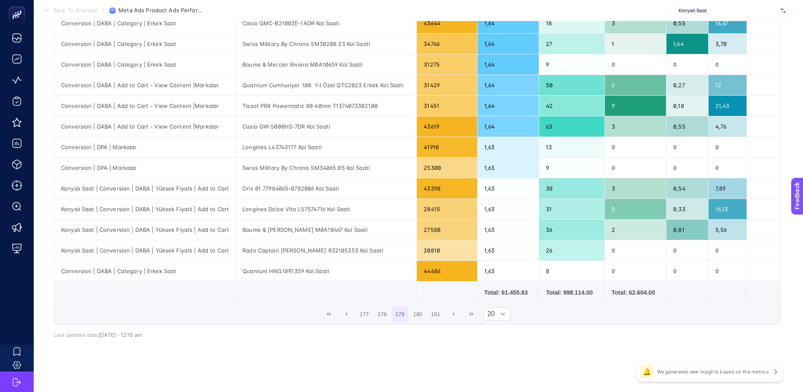
click at [442, 315] on button "181" at bounding box center [436, 314] width 16 height 16
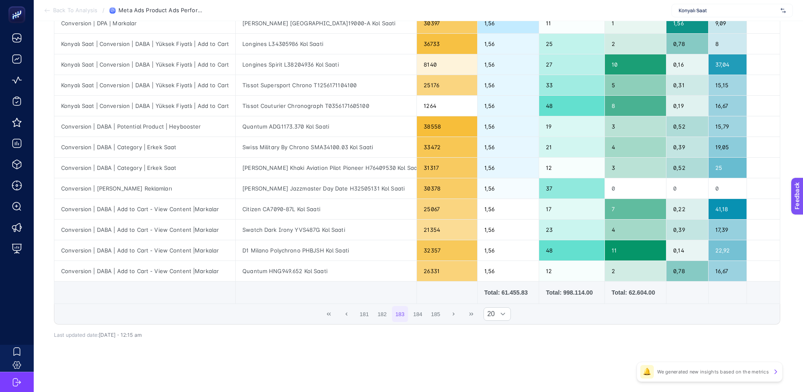
click at [442, 315] on button "185" at bounding box center [436, 314] width 16 height 16
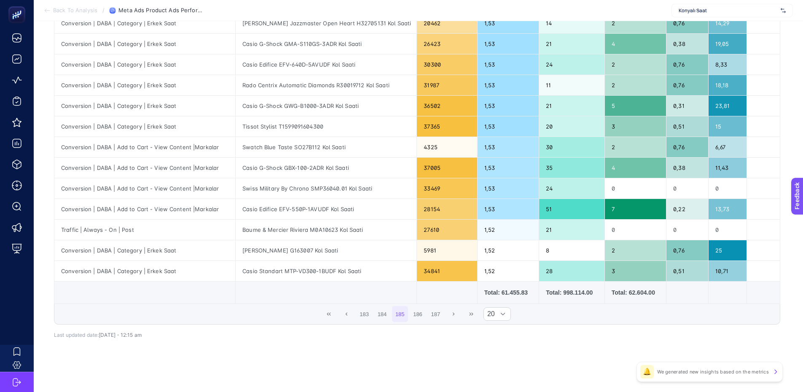
click at [442, 315] on button "187" at bounding box center [436, 314] width 16 height 16
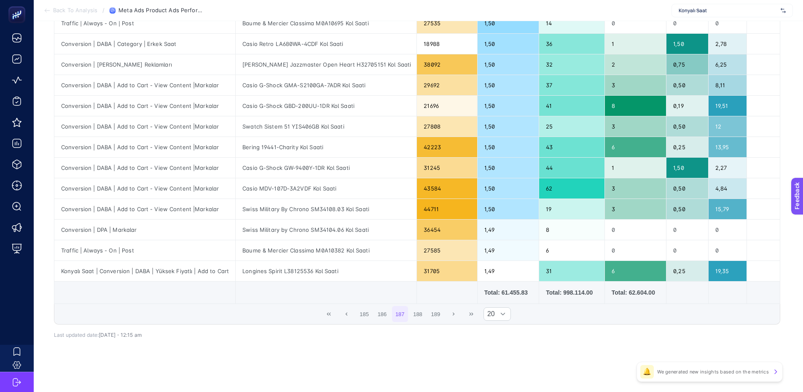
click at [442, 315] on button "189" at bounding box center [436, 314] width 16 height 16
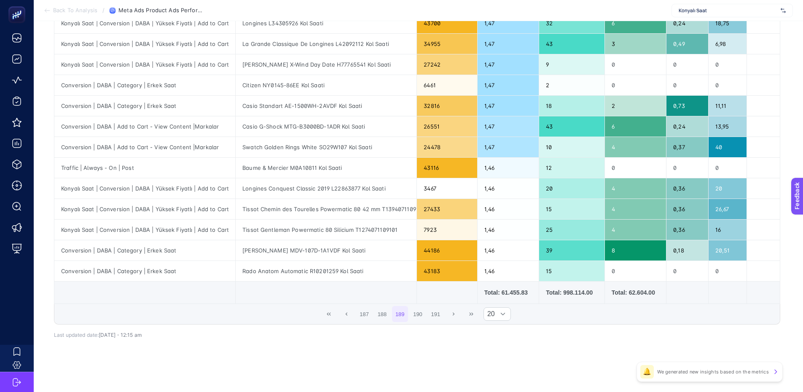
click at [442, 315] on button "191" at bounding box center [436, 314] width 16 height 16
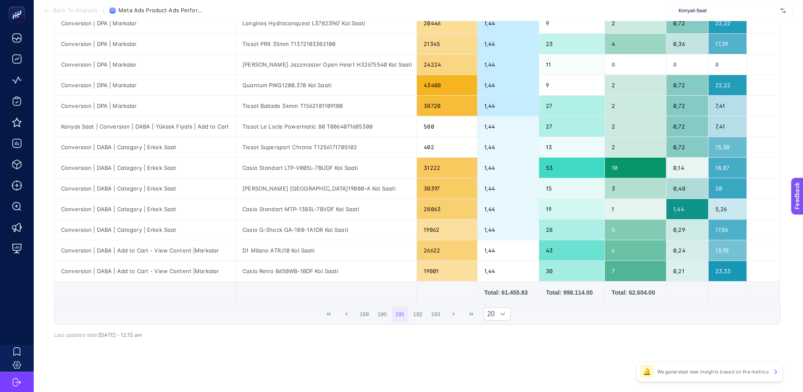
click at [442, 315] on button "193" at bounding box center [436, 314] width 16 height 16
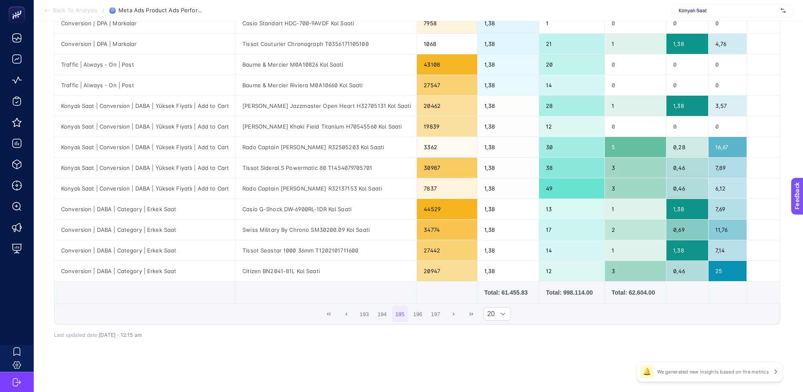
click at [442, 315] on button "197" at bounding box center [436, 314] width 16 height 16
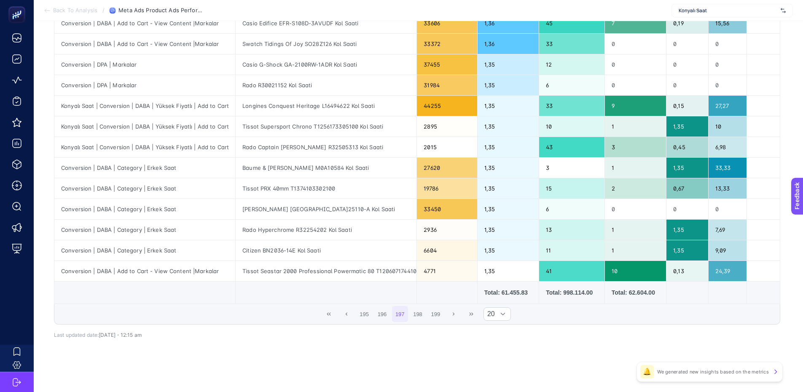
click at [442, 315] on button "199" at bounding box center [436, 314] width 16 height 16
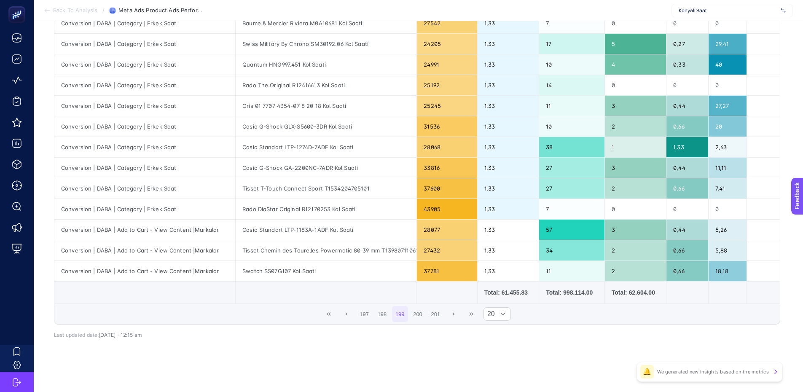
click at [442, 315] on button "201" at bounding box center [436, 314] width 16 height 16
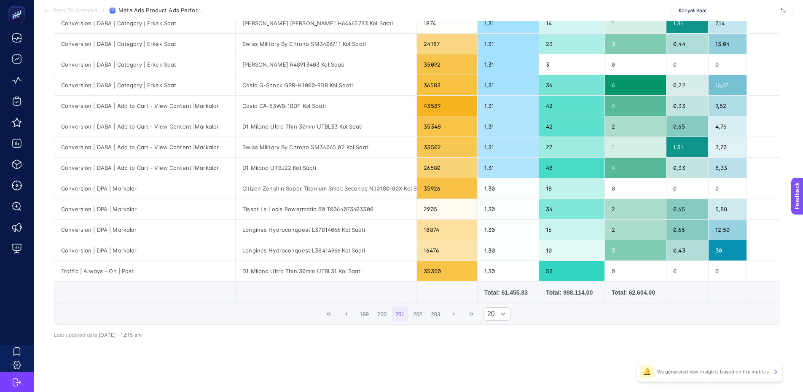
click at [442, 315] on button "203" at bounding box center [436, 314] width 16 height 16
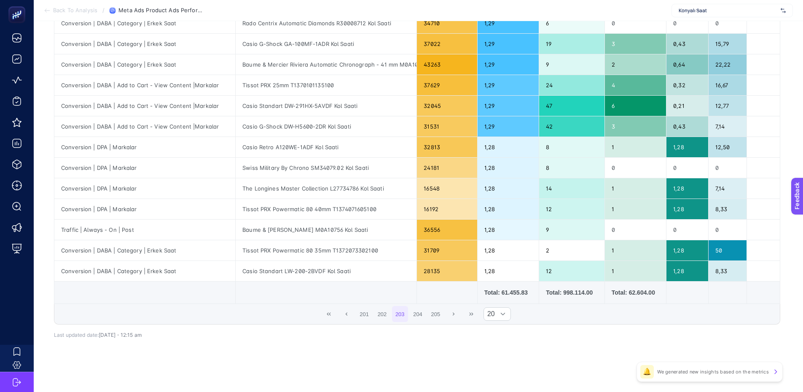
click at [442, 315] on button "205" at bounding box center [436, 314] width 16 height 16
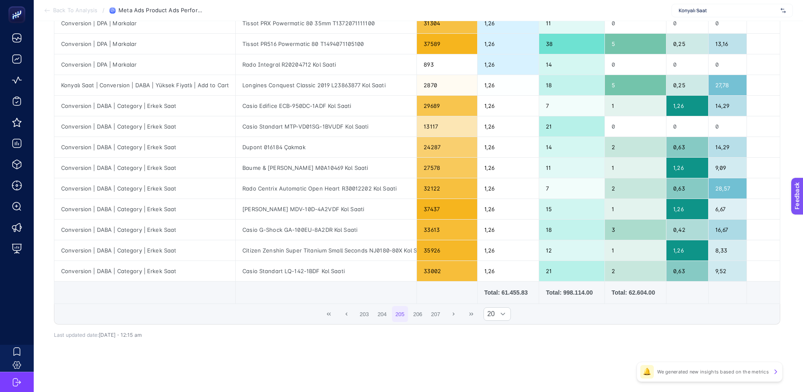
click at [442, 315] on button "207" at bounding box center [436, 314] width 16 height 16
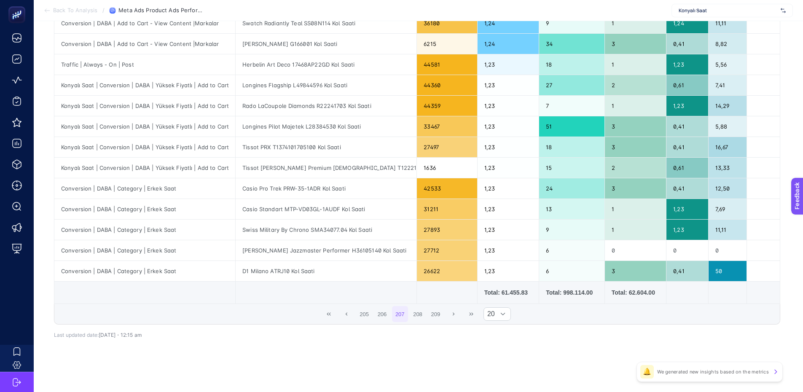
click at [442, 315] on button "209" at bounding box center [436, 314] width 16 height 16
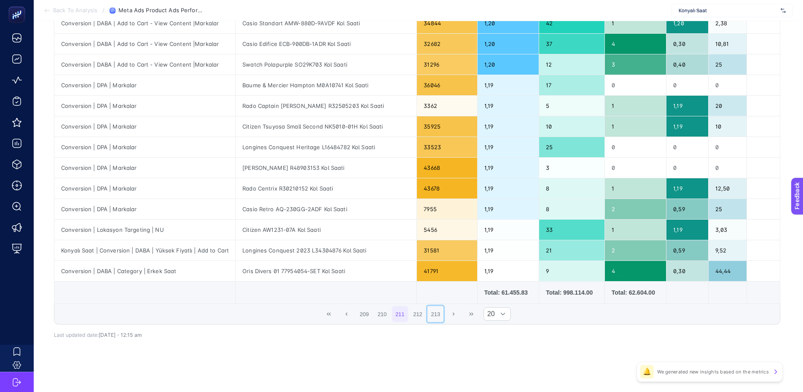
click at [442, 315] on button "213" at bounding box center [436, 314] width 16 height 16
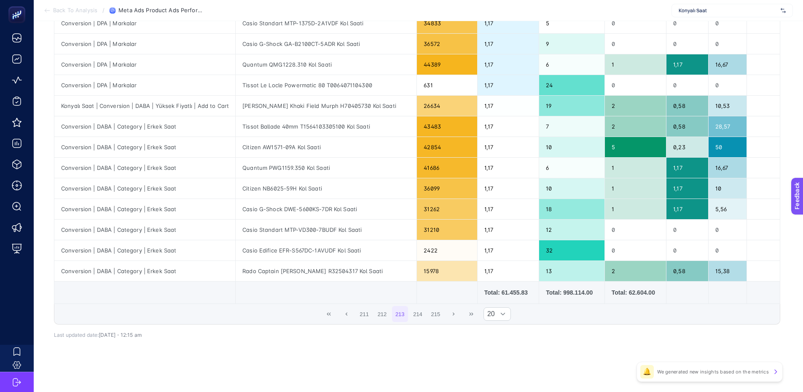
click at [442, 315] on button "215" at bounding box center [436, 314] width 16 height 16
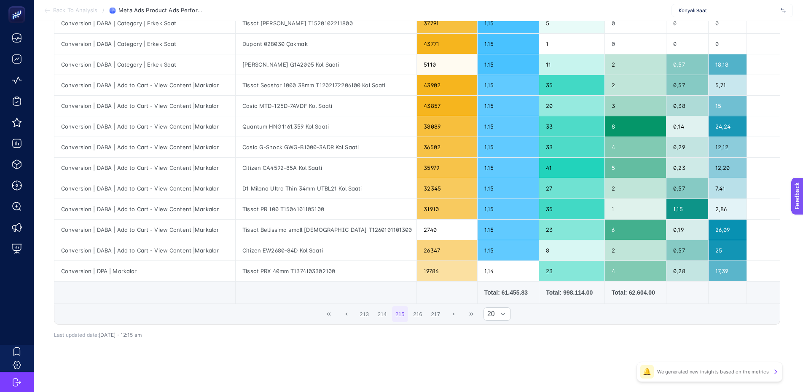
click at [442, 315] on button "217" at bounding box center [436, 314] width 16 height 16
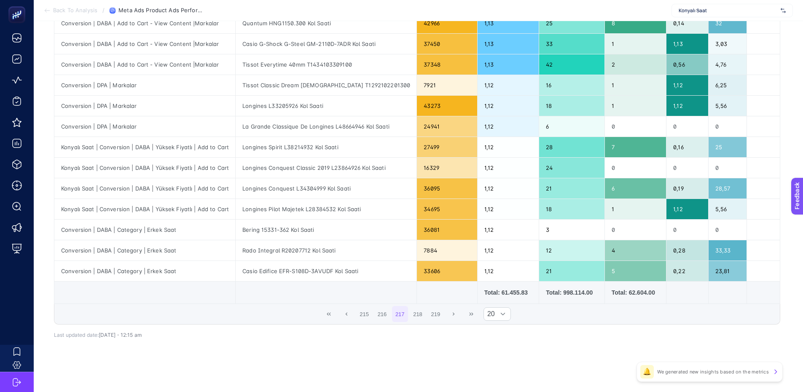
click at [442, 315] on button "219" at bounding box center [436, 314] width 16 height 16
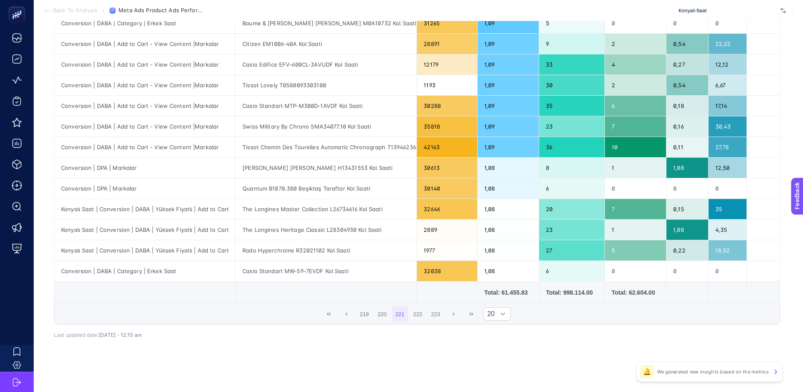
click at [442, 315] on button "223" at bounding box center [436, 314] width 16 height 16
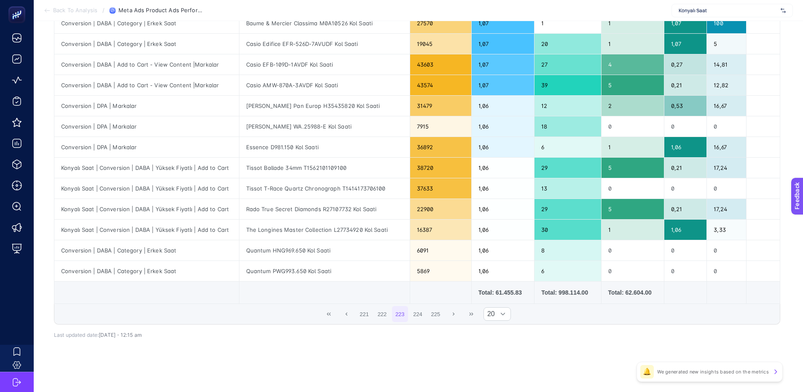
click at [442, 315] on button "225" at bounding box center [436, 314] width 16 height 16
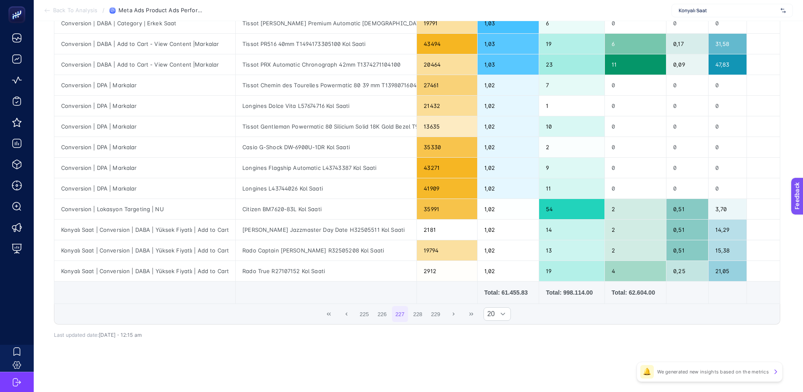
click at [442, 315] on button "229" at bounding box center [436, 314] width 16 height 16
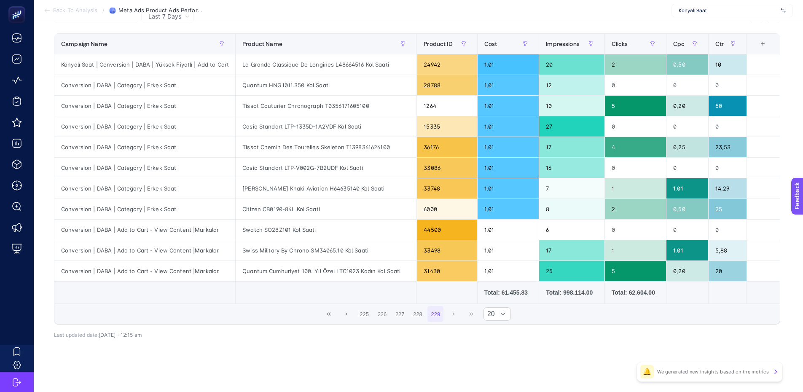
click at [442, 315] on button "229" at bounding box center [436, 314] width 16 height 16
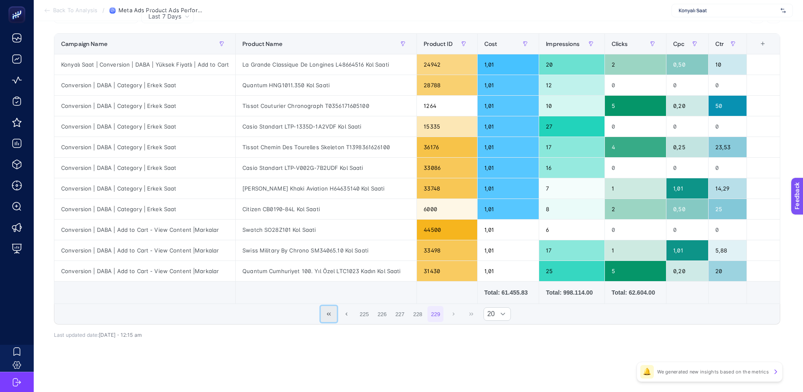
click at [331, 312] on icon "First Page" at bounding box center [328, 314] width 5 height 5
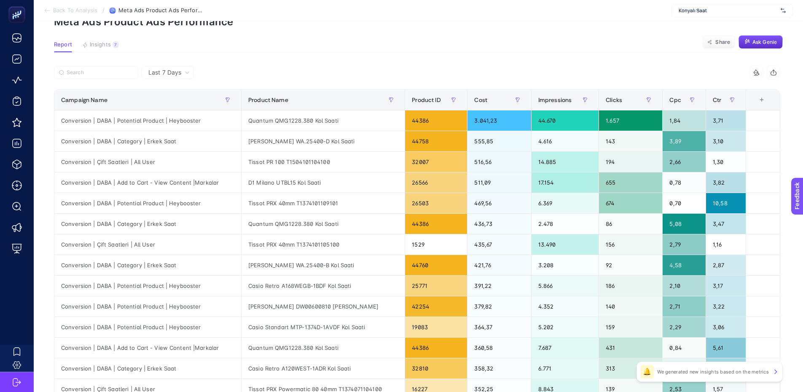
scroll to position [0, 0]
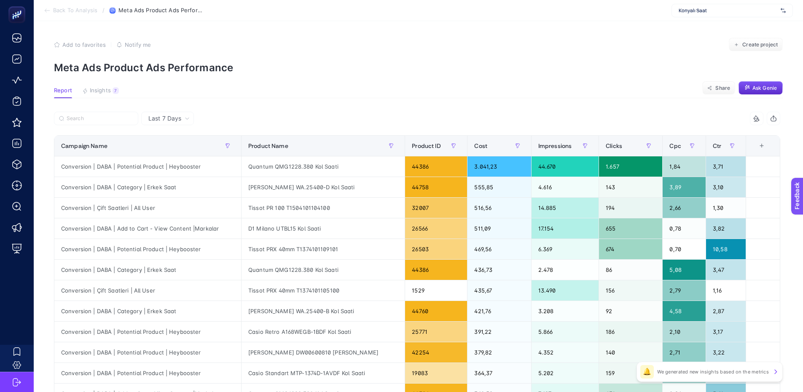
click at [82, 45] on span "Add to favorites" at bounding box center [83, 44] width 43 height 7
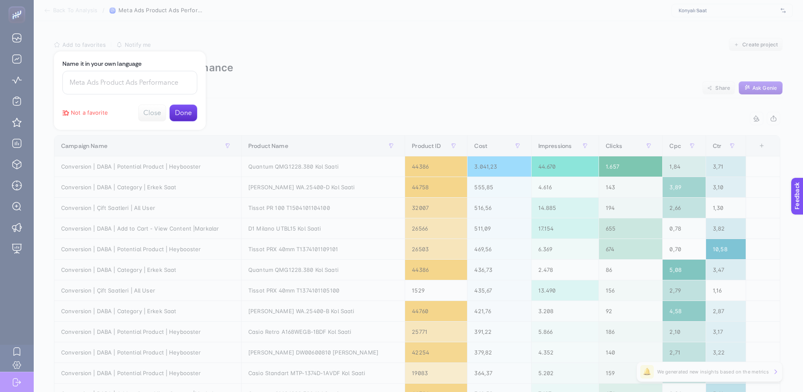
click at [178, 110] on button "Done" at bounding box center [184, 113] width 28 height 17
click at [186, 71] on button "Close" at bounding box center [184, 68] width 28 height 17
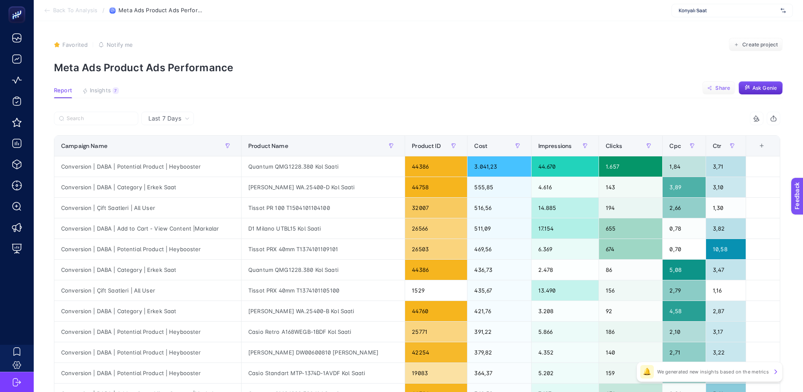
click at [726, 86] on span "Share" at bounding box center [723, 88] width 15 height 7
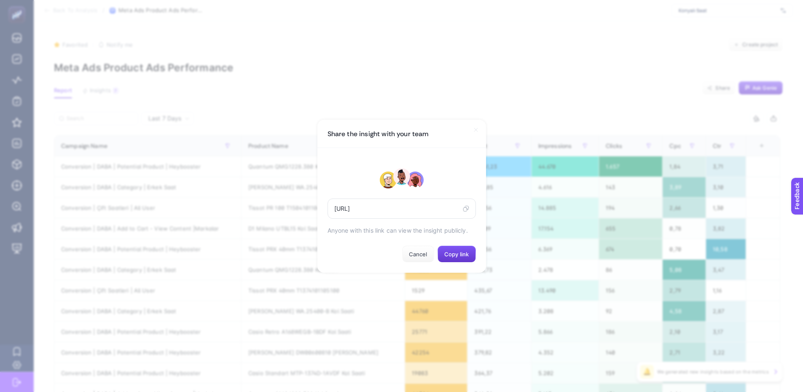
click at [450, 254] on span "Copy link" at bounding box center [456, 254] width 24 height 7
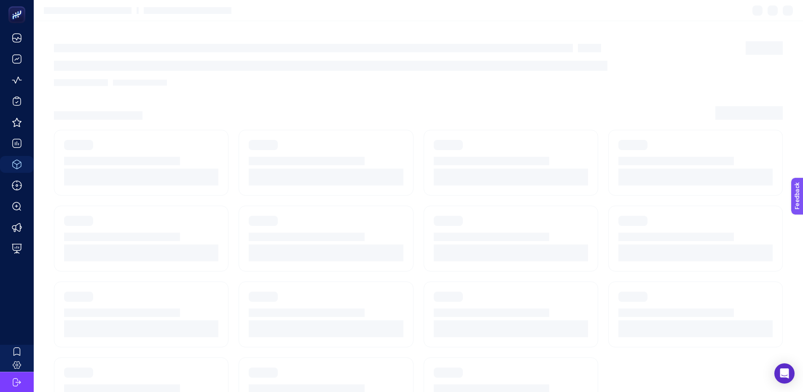
scroll to position [6, 0]
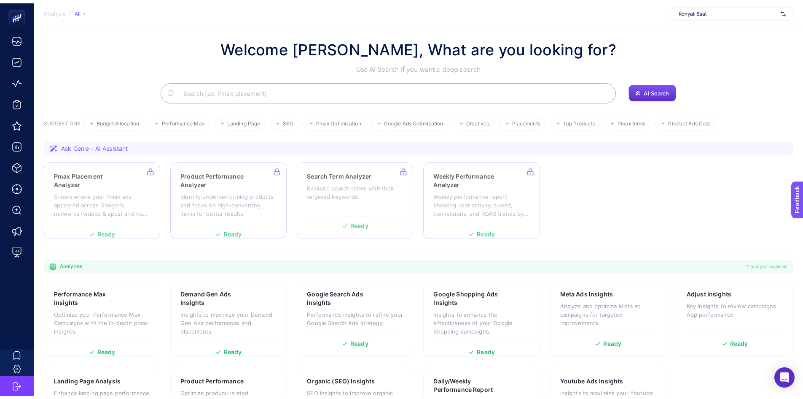
scroll to position [58, 0]
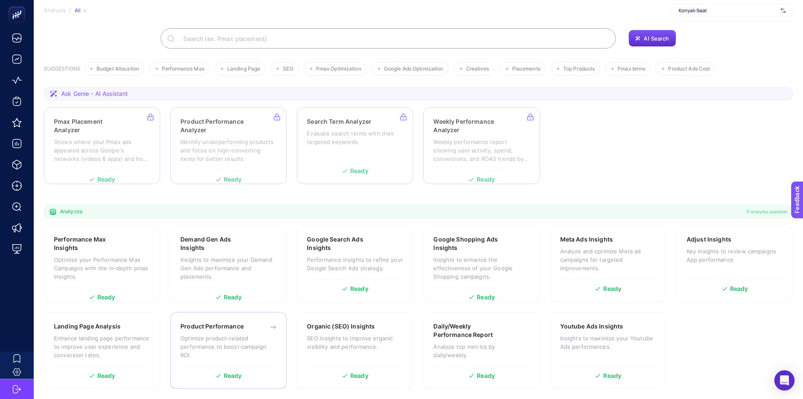
click at [254, 336] on p "Optimize product-related performance to boost campaign ROI." at bounding box center [228, 346] width 96 height 25
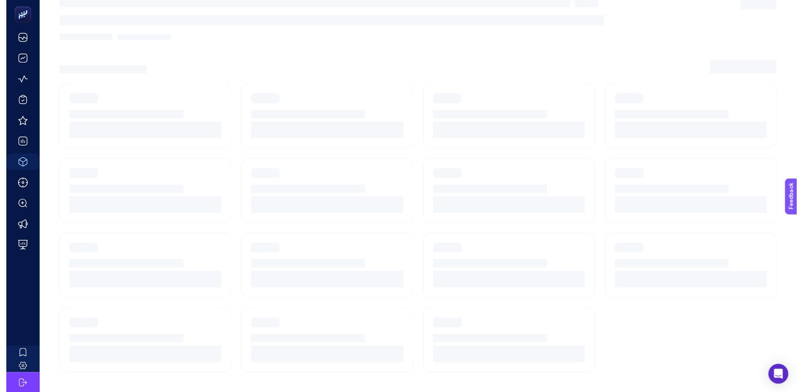
scroll to position [6, 0]
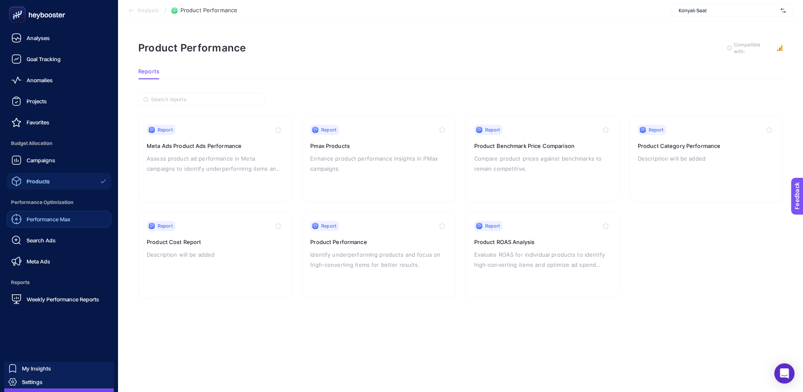
click at [59, 215] on div "Performance Max" at bounding box center [40, 219] width 59 height 10
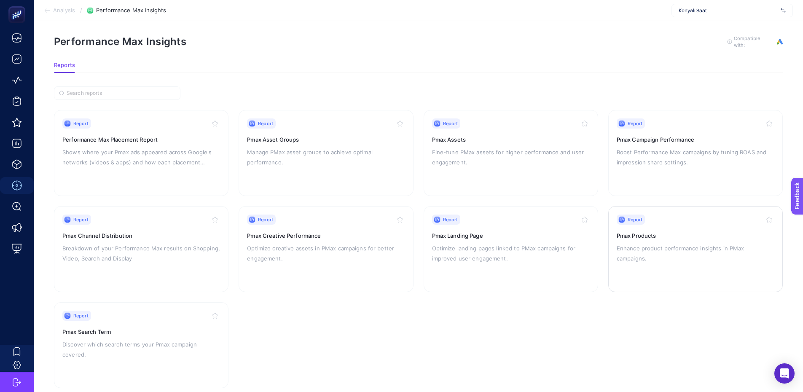
click at [627, 254] on div "Report Pmax Products Enhance product performance insights in PMax campaigns." at bounding box center [696, 249] width 158 height 69
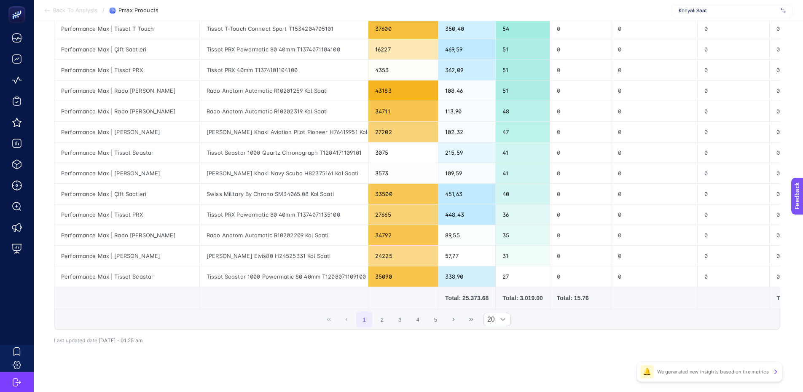
scroll to position [291, 0]
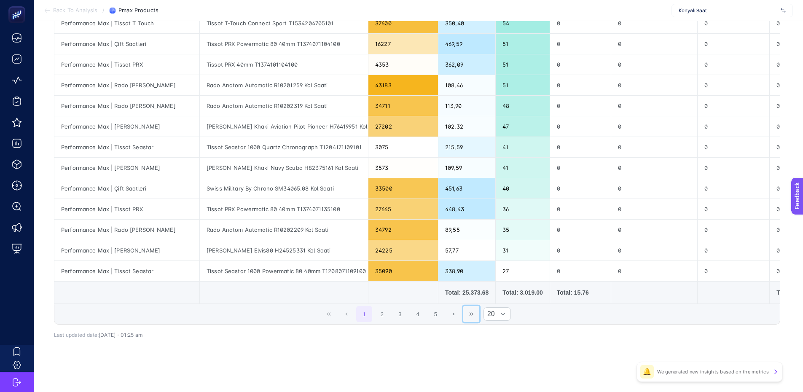
click at [473, 314] on icon "Last Page" at bounding box center [471, 314] width 5 height 5
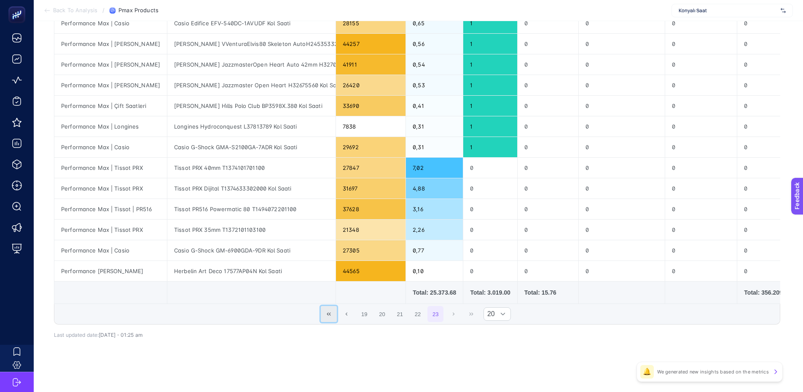
click at [331, 312] on icon "First Page" at bounding box center [328, 314] width 5 height 5
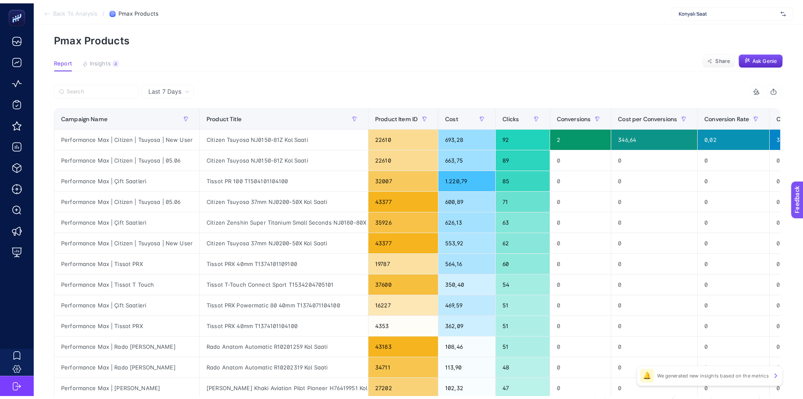
scroll to position [0, 0]
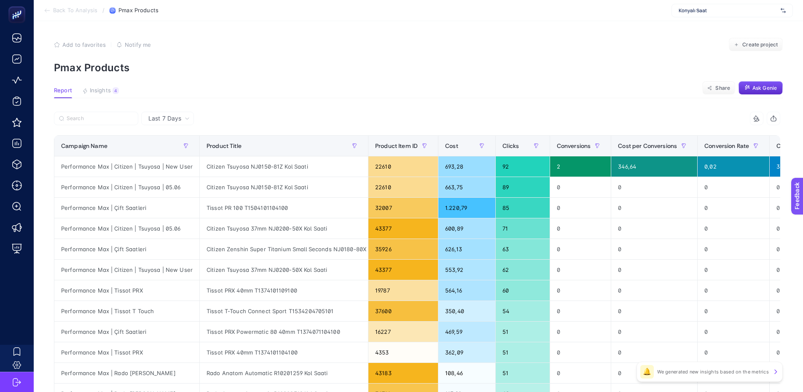
click at [75, 46] on span "Add to favorites" at bounding box center [83, 44] width 43 height 7
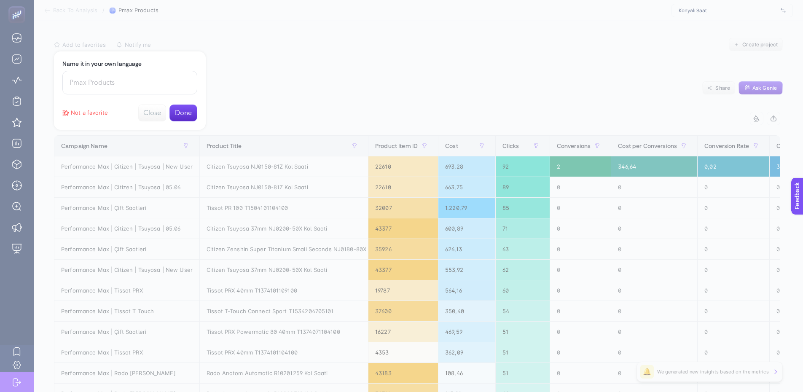
click at [185, 111] on button "Done" at bounding box center [184, 113] width 28 height 17
click at [180, 71] on button "Close" at bounding box center [184, 68] width 28 height 17
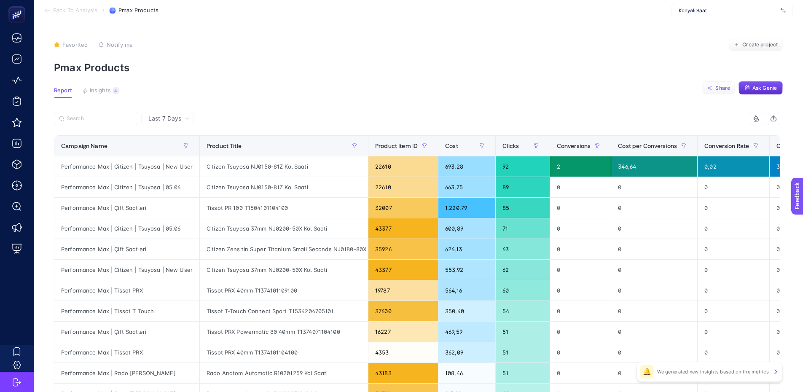
click at [727, 88] on span "Share" at bounding box center [723, 88] width 15 height 7
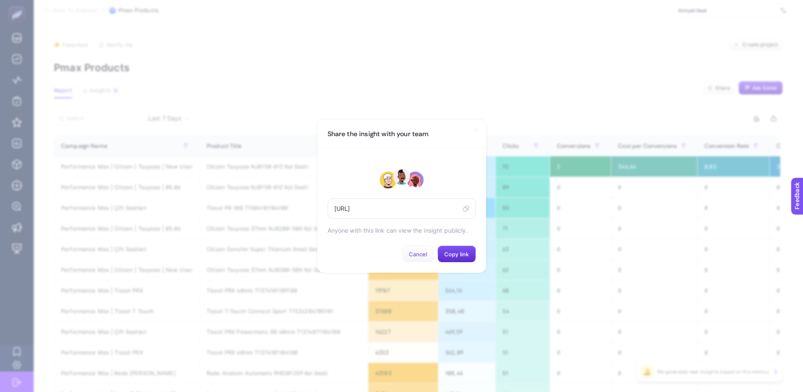
click at [412, 256] on span "Cancel" at bounding box center [418, 254] width 19 height 7
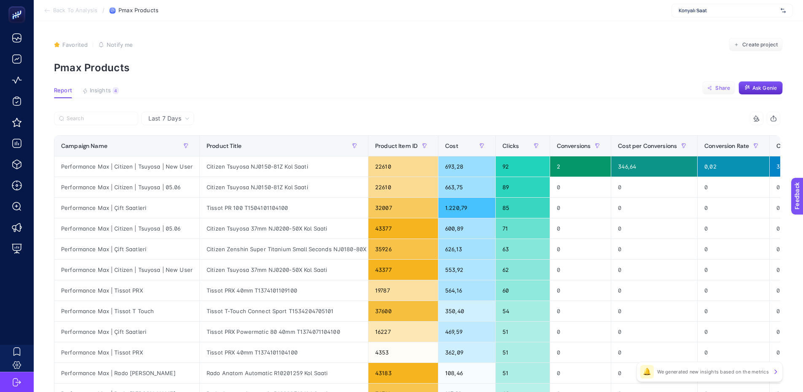
click at [724, 83] on button "Share" at bounding box center [719, 87] width 33 height 13
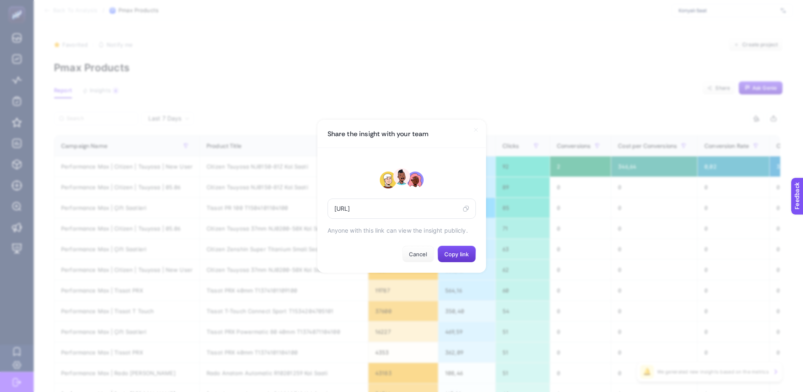
click at [454, 254] on span "Copy link" at bounding box center [456, 254] width 24 height 7
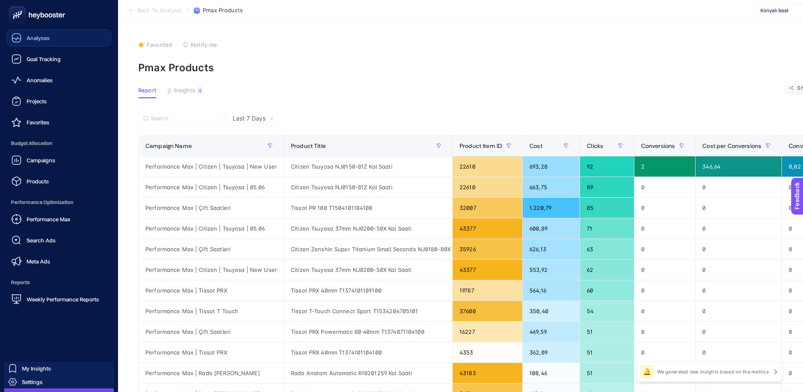
click at [39, 34] on div "Analyses" at bounding box center [30, 38] width 38 height 10
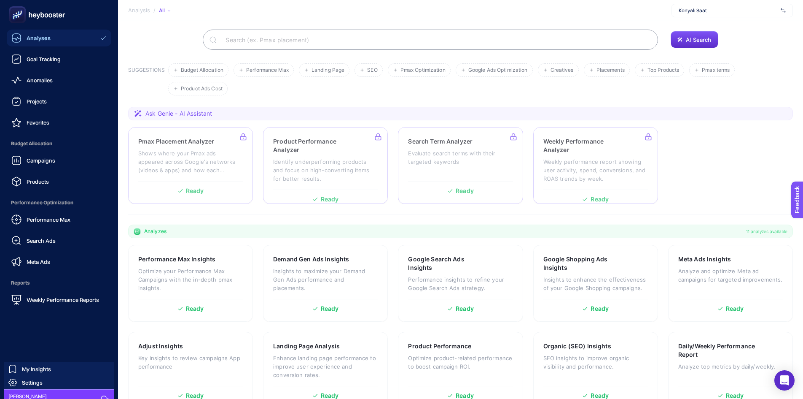
scroll to position [58, 0]
click at [66, 162] on link "Campaigns" at bounding box center [59, 160] width 105 height 17
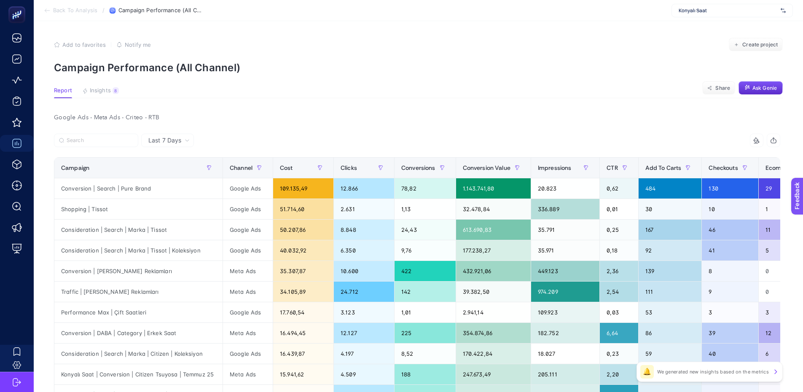
click at [134, 47] on span "Notify me" at bounding box center [138, 44] width 26 height 7
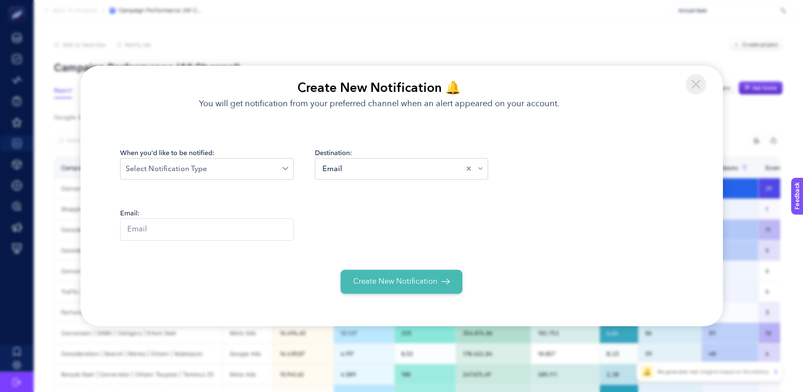
click at [266, 175] on input "Search for option" at bounding box center [204, 168] width 157 height 11
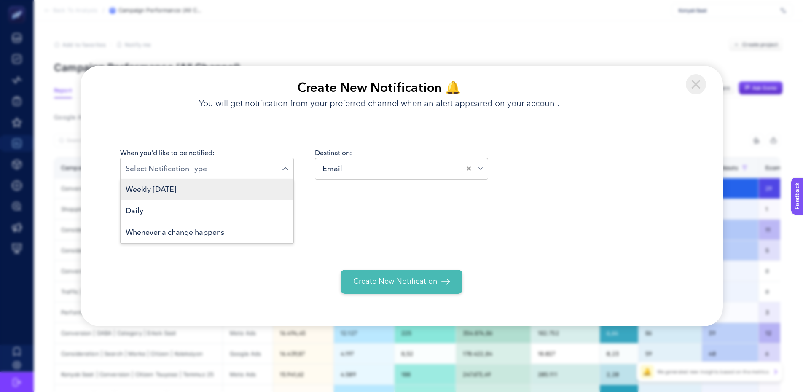
click at [218, 194] on li "Weekly [DATE]" at bounding box center [207, 190] width 173 height 22
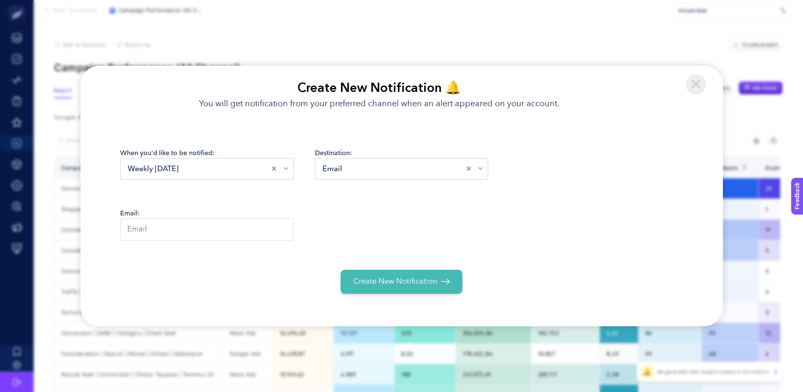
click at [214, 226] on input "text" at bounding box center [207, 229] width 174 height 22
click at [380, 167] on input "Search for option" at bounding box center [406, 168] width 122 height 11
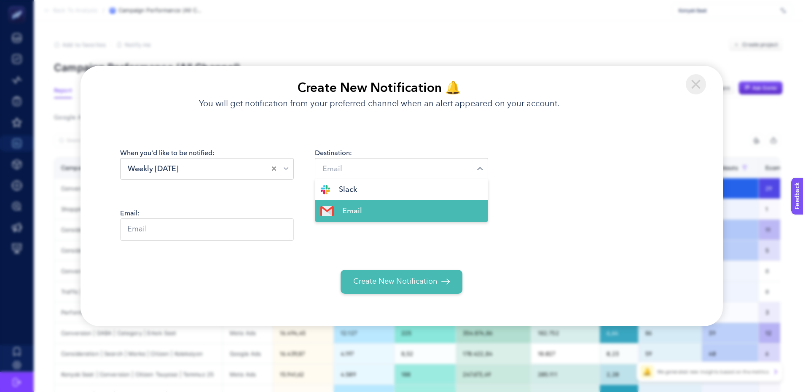
click at [380, 168] on input "Search for option" at bounding box center [399, 168] width 157 height 11
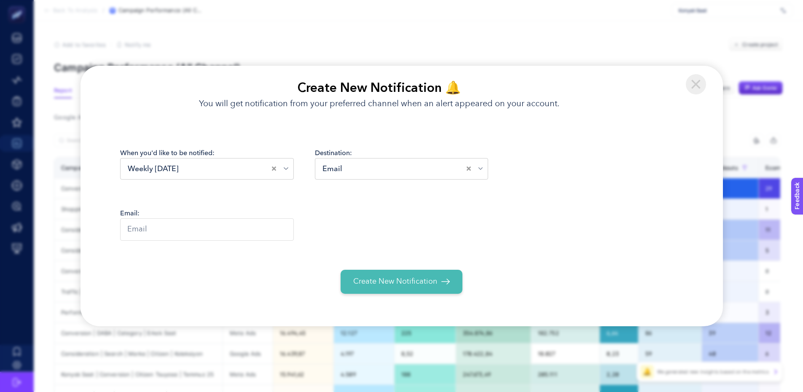
click at [700, 83] on img at bounding box center [696, 84] width 20 height 20
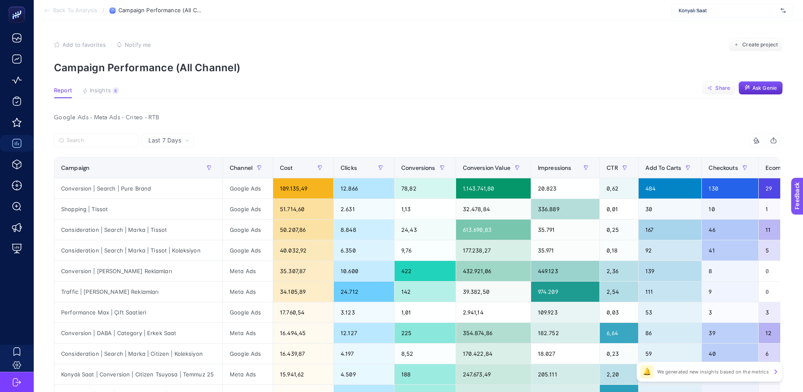
click at [711, 89] on button "Share" at bounding box center [719, 87] width 33 height 13
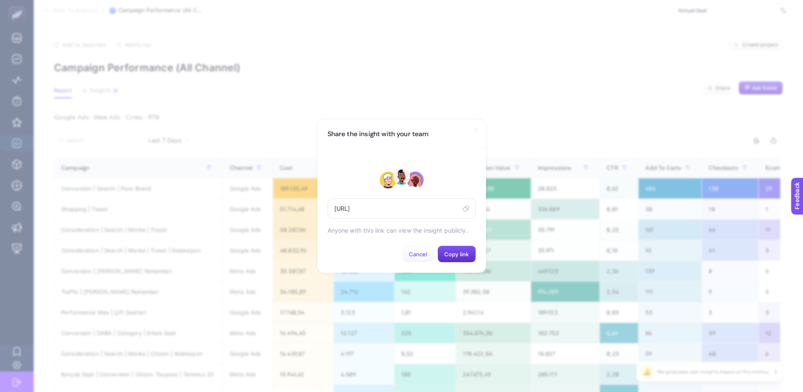
click at [423, 254] on span "Cancel" at bounding box center [418, 254] width 19 height 7
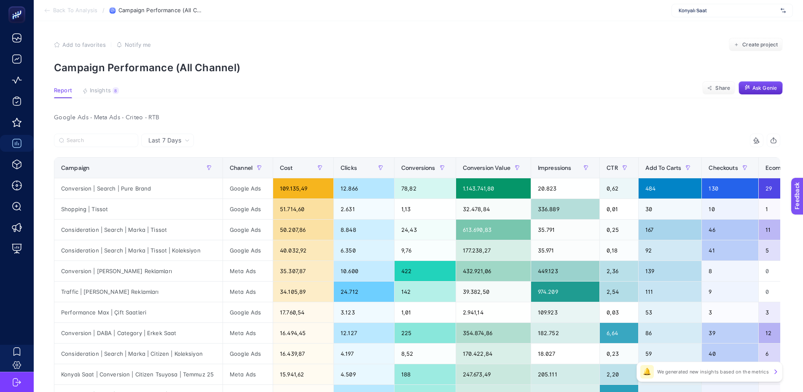
click at [141, 43] on span "Notify me" at bounding box center [138, 44] width 26 height 7
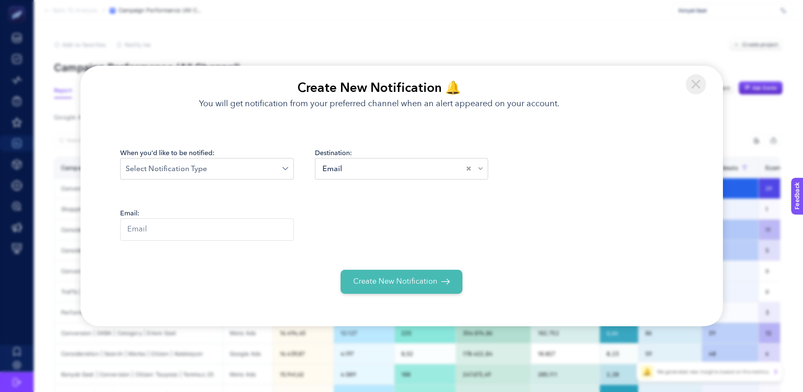
click at [689, 86] on img at bounding box center [696, 84] width 20 height 20
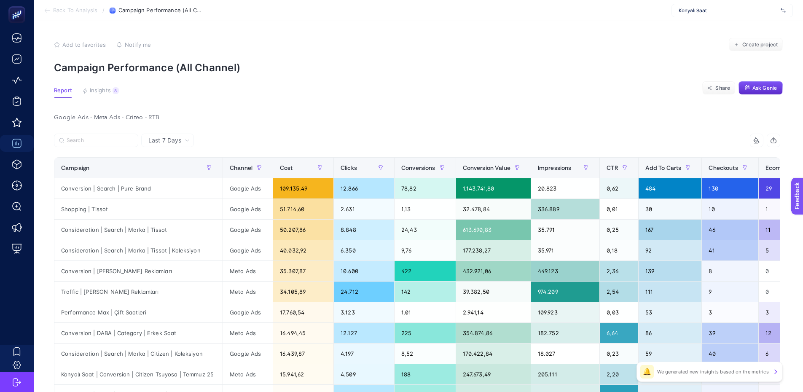
click at [777, 140] on icon "button" at bounding box center [773, 140] width 7 height 7
drag, startPoint x: 556, startPoint y: 79, endPoint x: 619, endPoint y: 112, distance: 70.9
click at [556, 79] on article "Add to favorites false Notify me Create project Campaign Performance (All Chann…" at bounding box center [419, 361] width 770 height 681
click at [760, 140] on icon at bounding box center [757, 140] width 7 height 7
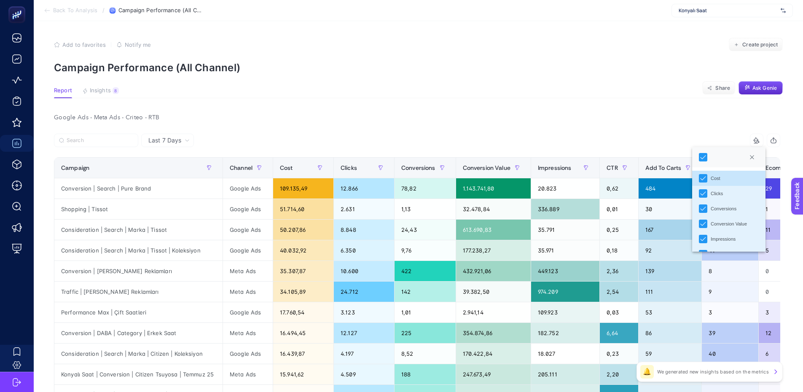
scroll to position [5, 38]
click at [760, 140] on icon at bounding box center [757, 140] width 7 height 7
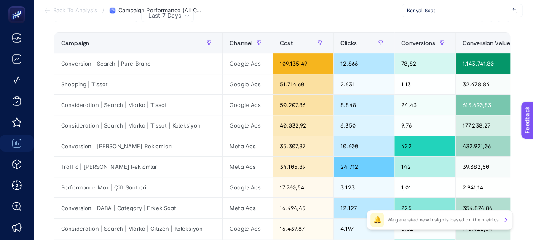
scroll to position [127, 0]
